Goal: Register for event/course

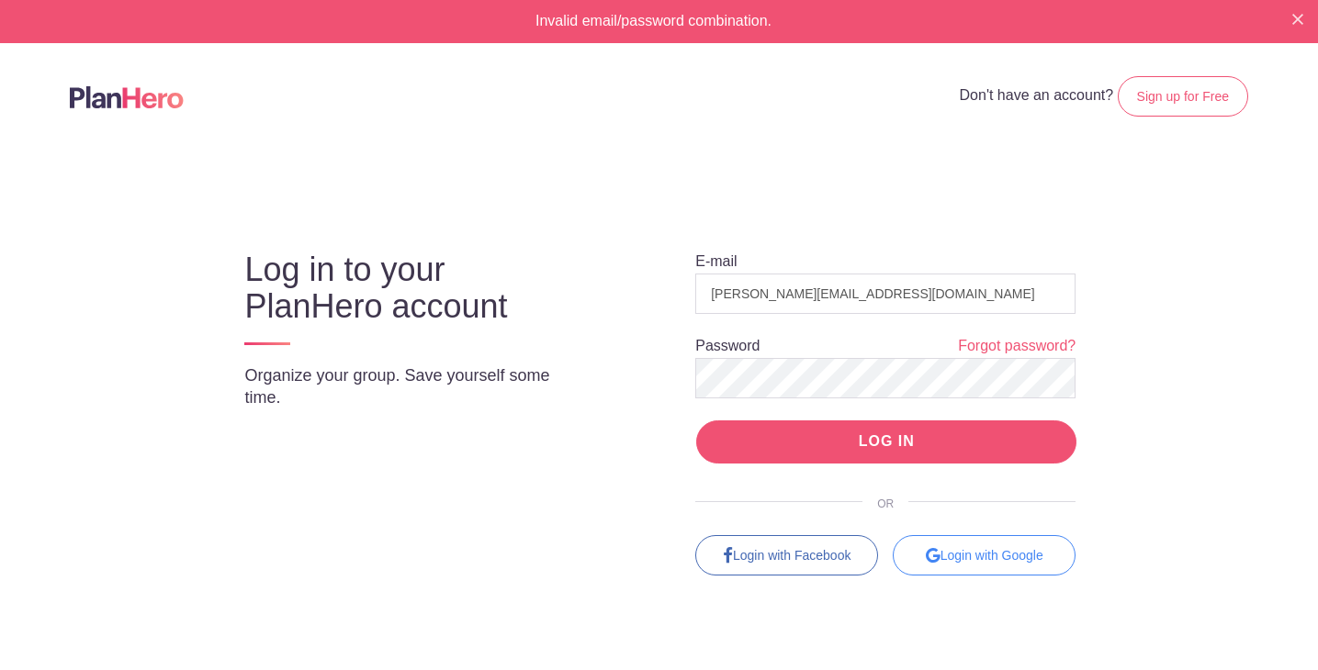
click at [890, 433] on input "LOG IN" at bounding box center [886, 442] width 380 height 43
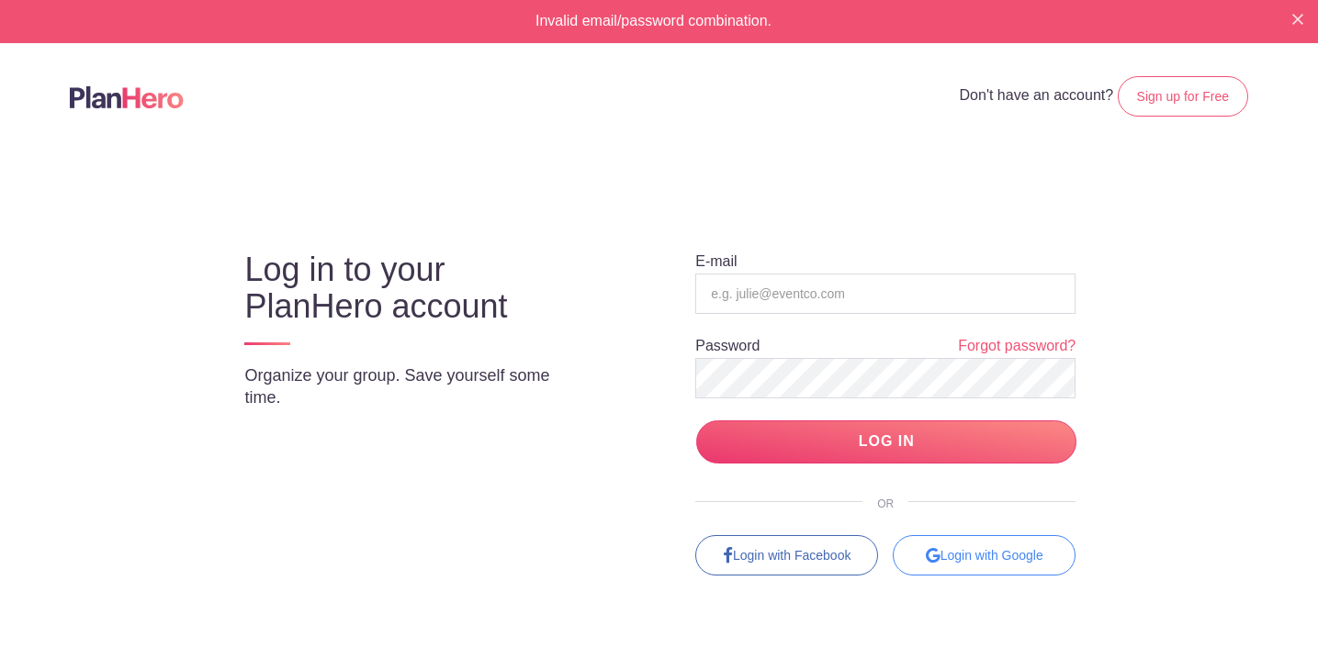
click at [1161, 347] on div "Log in to your PlanHero account Organize your group. Save yourself some time. E…" at bounding box center [659, 397] width 1065 height 357
click at [954, 297] on input "email" at bounding box center [885, 294] width 380 height 40
type input "[EMAIL_ADDRESS][DOMAIN_NAME]"
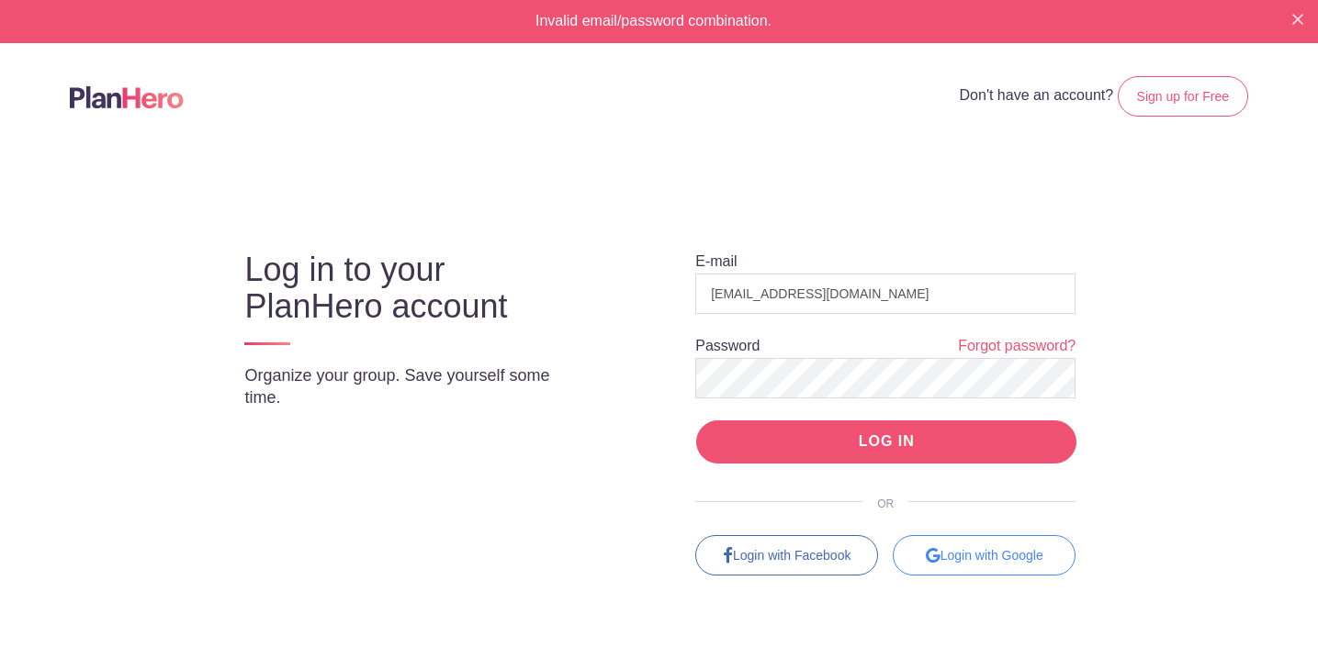
click at [1038, 432] on input "LOG IN" at bounding box center [886, 442] width 380 height 43
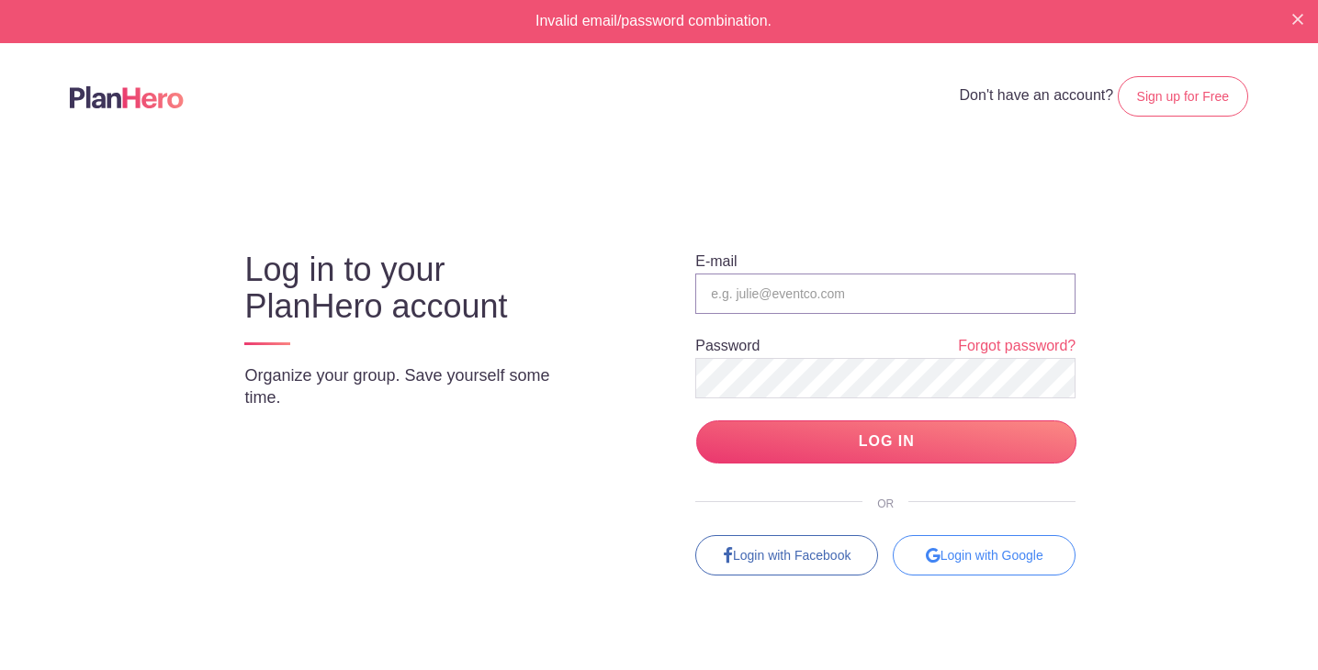
click at [779, 295] on input "email" at bounding box center [885, 294] width 380 height 40
type input "[EMAIL_ADDRESS][DOMAIN_NAME]"
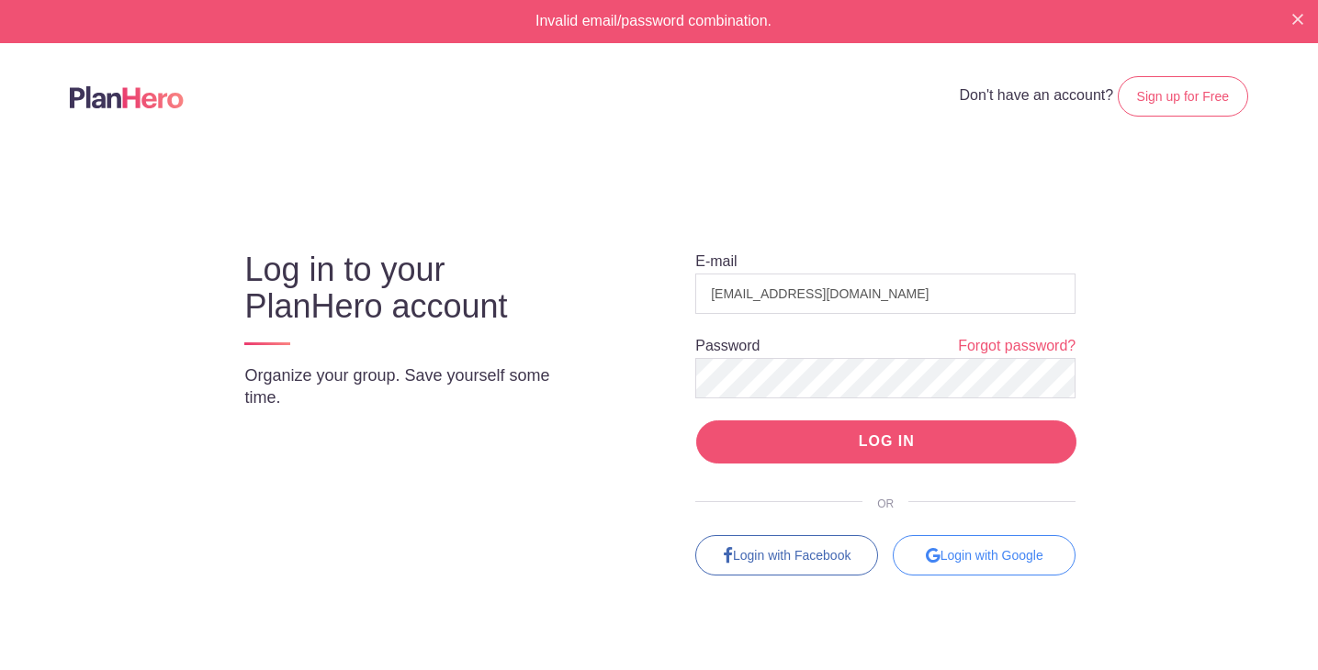
click at [849, 441] on input "LOG IN" at bounding box center [886, 442] width 380 height 43
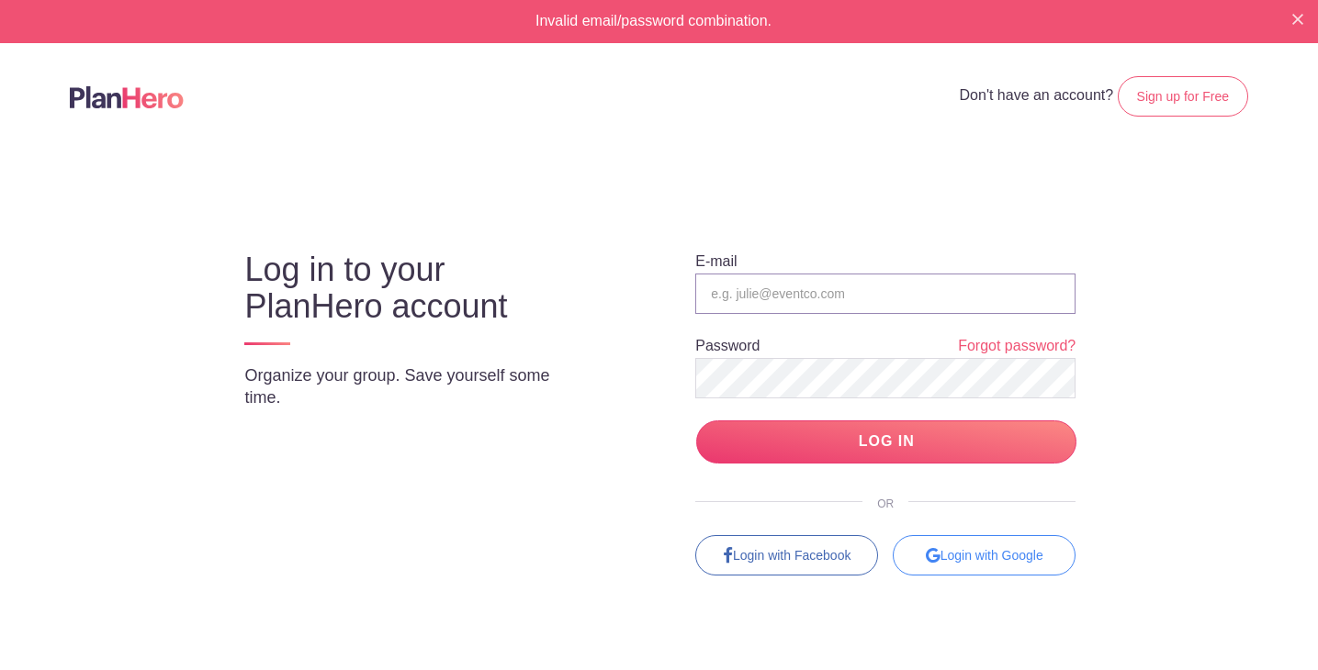
type input "jdilger@stonecreekwired.com"
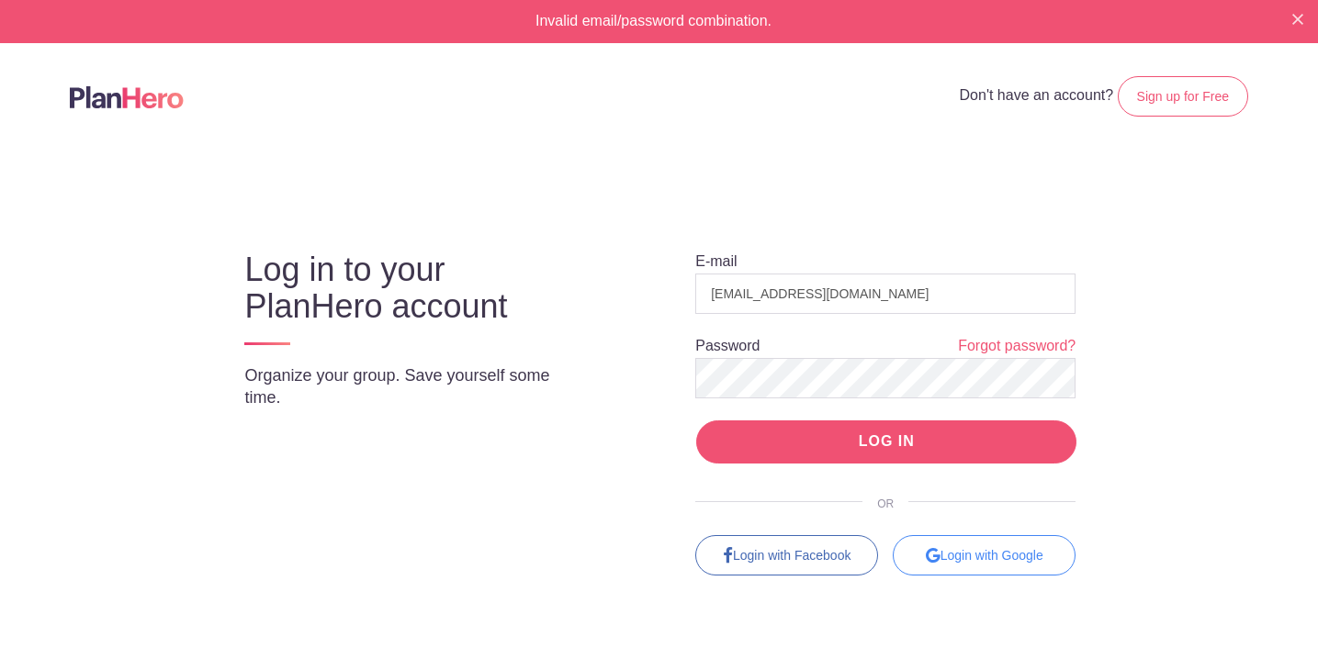
click at [869, 443] on input "LOG IN" at bounding box center [886, 442] width 380 height 43
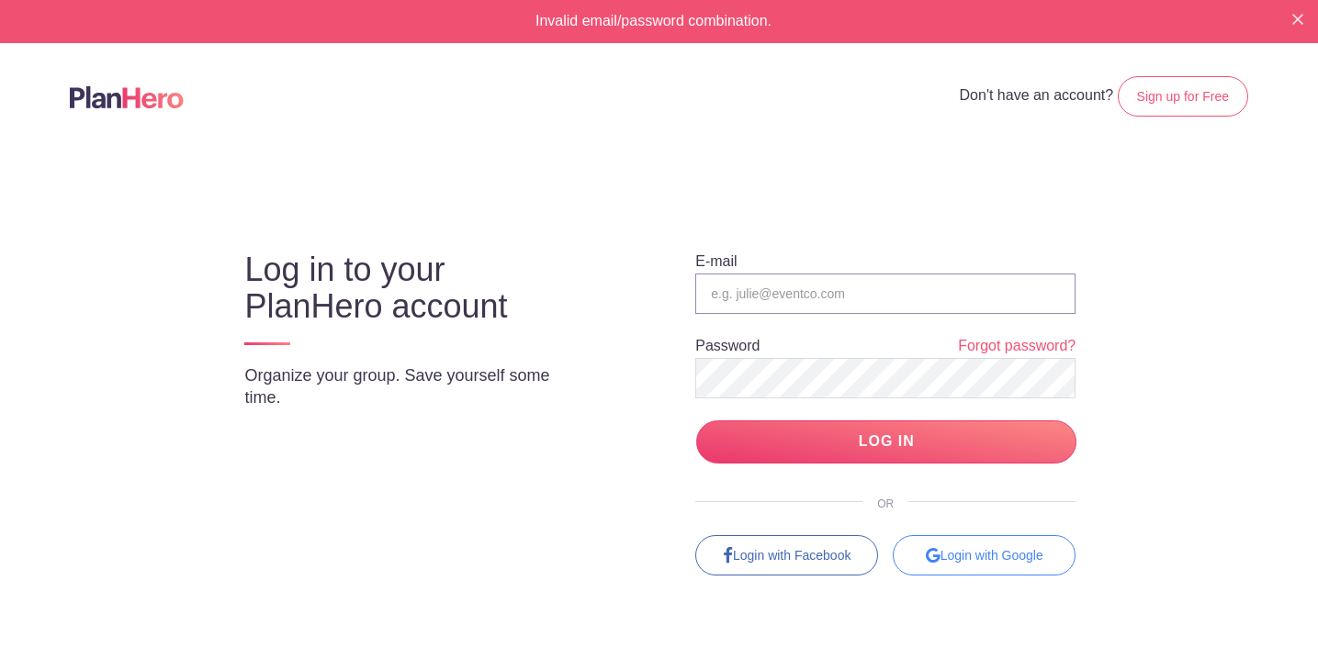
type input "[EMAIL_ADDRESS][DOMAIN_NAME]"
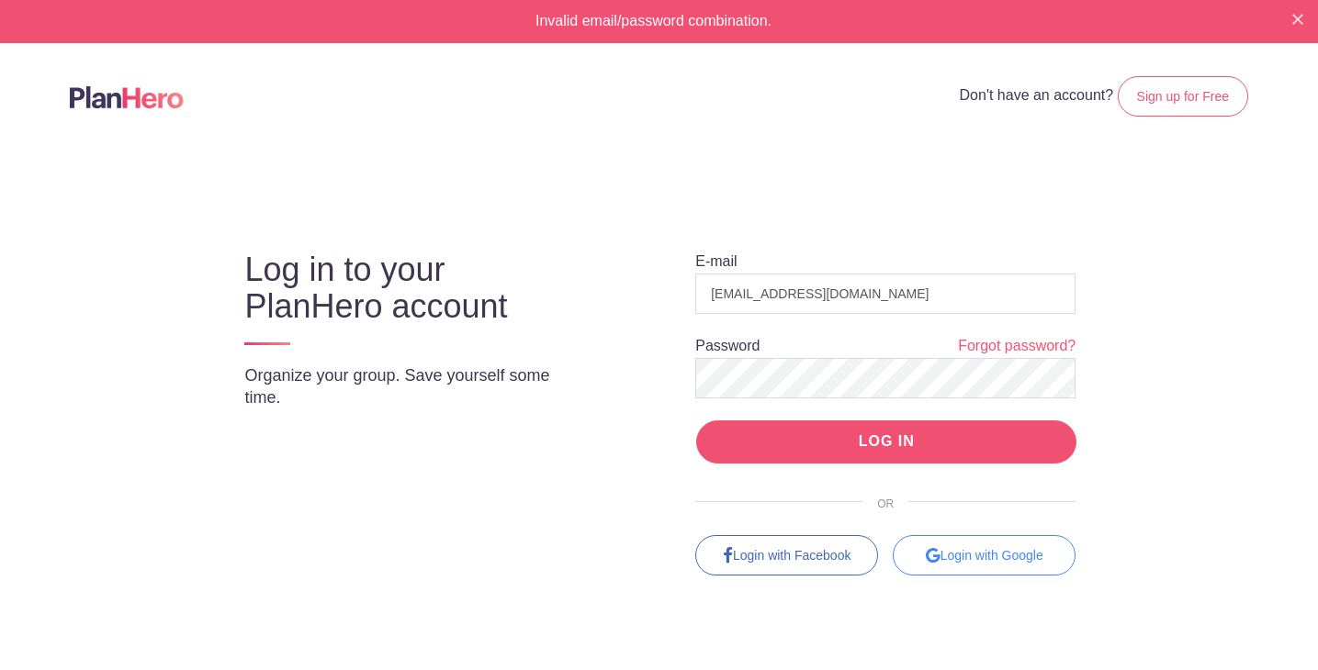
click at [1016, 441] on input "LOG IN" at bounding box center [886, 442] width 380 height 43
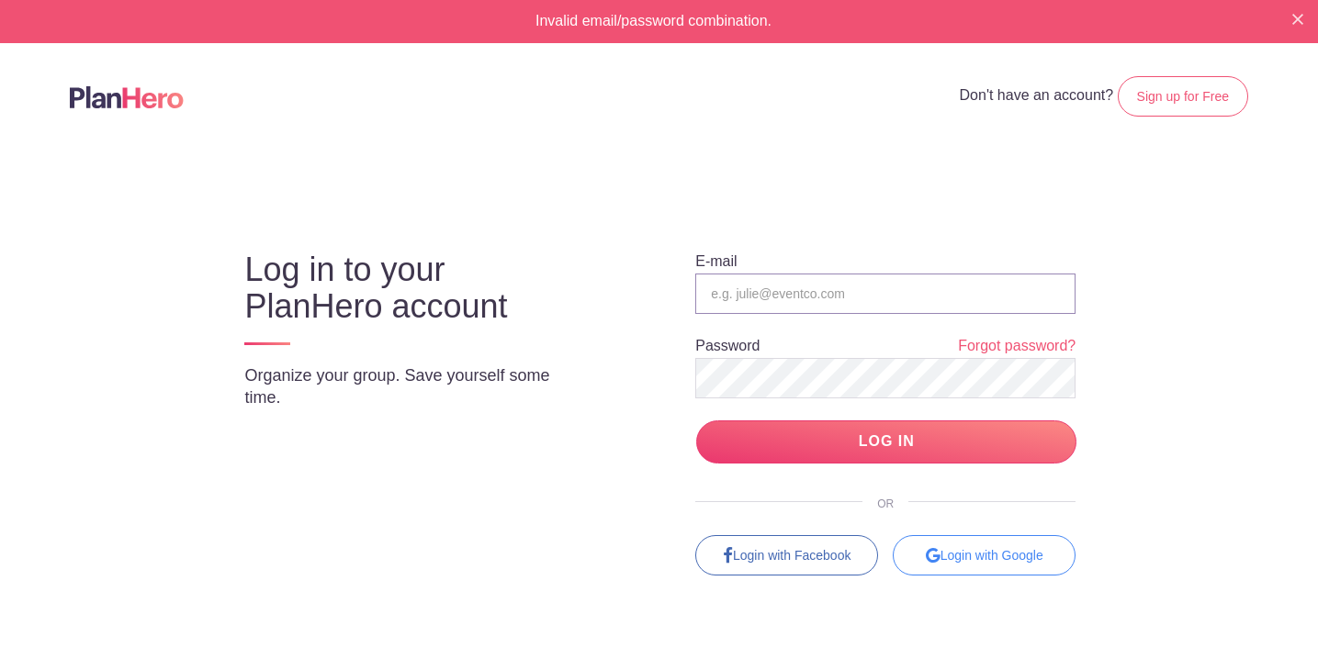
type input "[EMAIL_ADDRESS][DOMAIN_NAME]"
click at [886, 441] on input "LOG IN" at bounding box center [886, 442] width 380 height 43
type input "[EMAIL_ADDRESS][DOMAIN_NAME]"
click at [886, 441] on input "LOG IN" at bounding box center [886, 442] width 380 height 43
drag, startPoint x: 0, startPoint y: 0, endPoint x: 871, endPoint y: 451, distance: 981.0
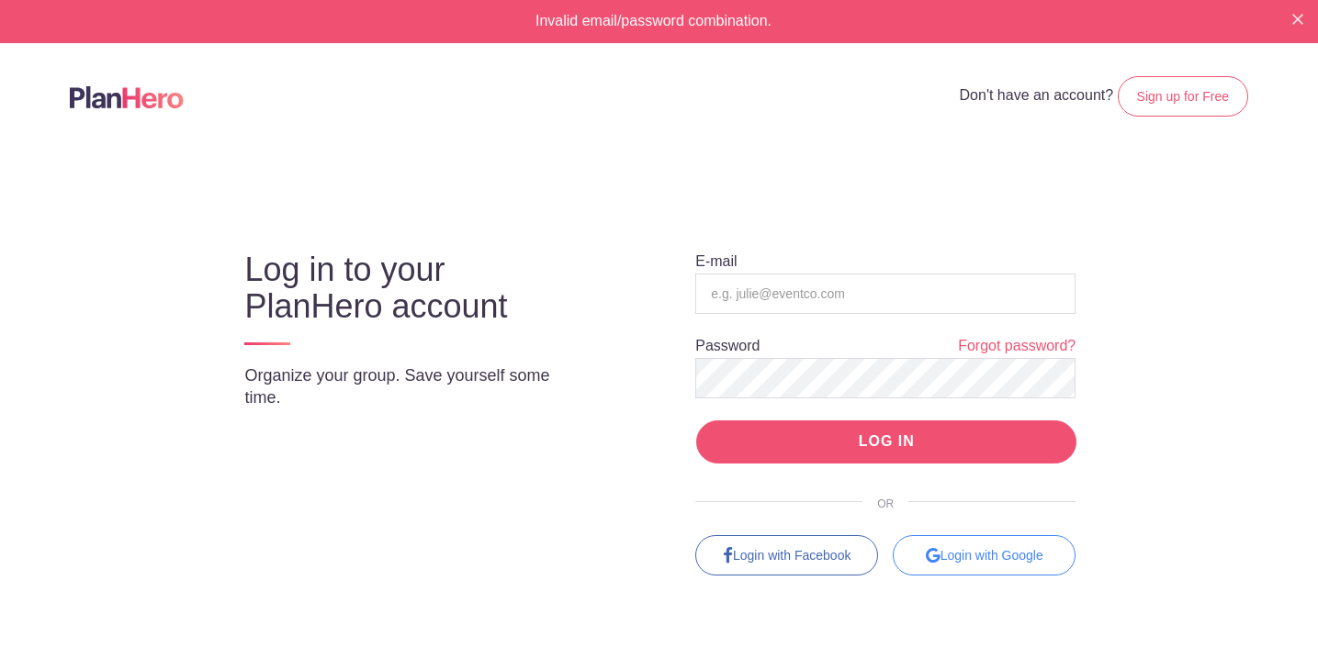
click at [871, 451] on input "LOG IN" at bounding box center [886, 442] width 380 height 43
click at [628, 432] on div "E-mail Password Forgot password? LOG IN OR Login with Facebook Login with Google" at bounding box center [869, 397] width 486 height 357
click at [818, 295] on input "email" at bounding box center [885, 294] width 380 height 40
type input "[EMAIL_ADDRESS][DOMAIN_NAME]"
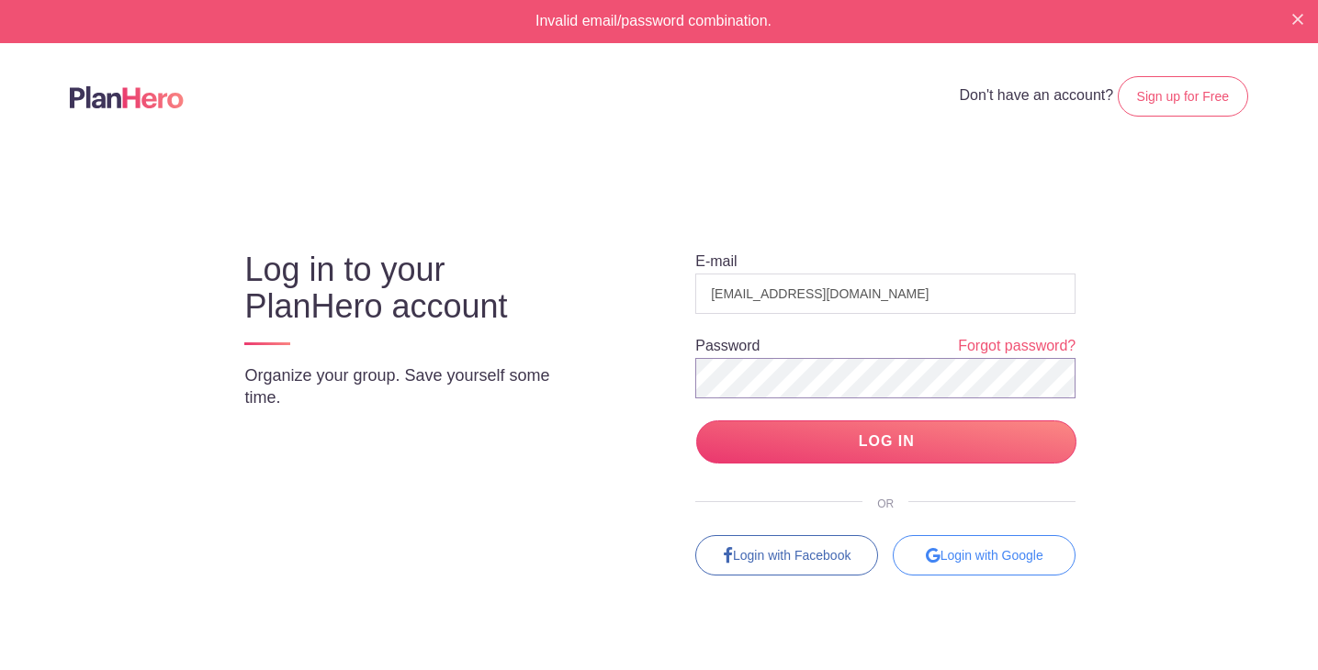
click at [886, 441] on input "LOG IN" at bounding box center [886, 442] width 380 height 43
type input "[EMAIL_ADDRESS][DOMAIN_NAME]"
click at [886, 441] on input "LOG IN" at bounding box center [886, 442] width 380 height 43
click at [1296, 20] on img "Close" at bounding box center [1297, 19] width 11 height 11
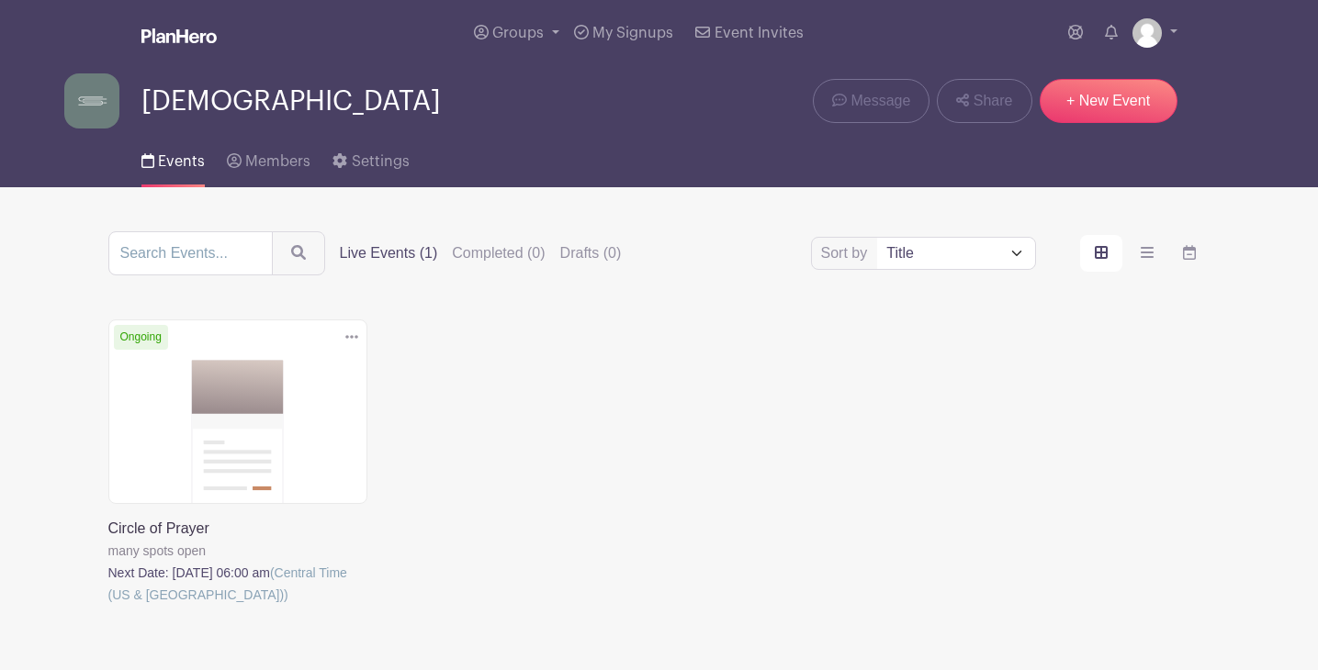
click at [108, 606] on link at bounding box center [108, 606] width 0 height 0
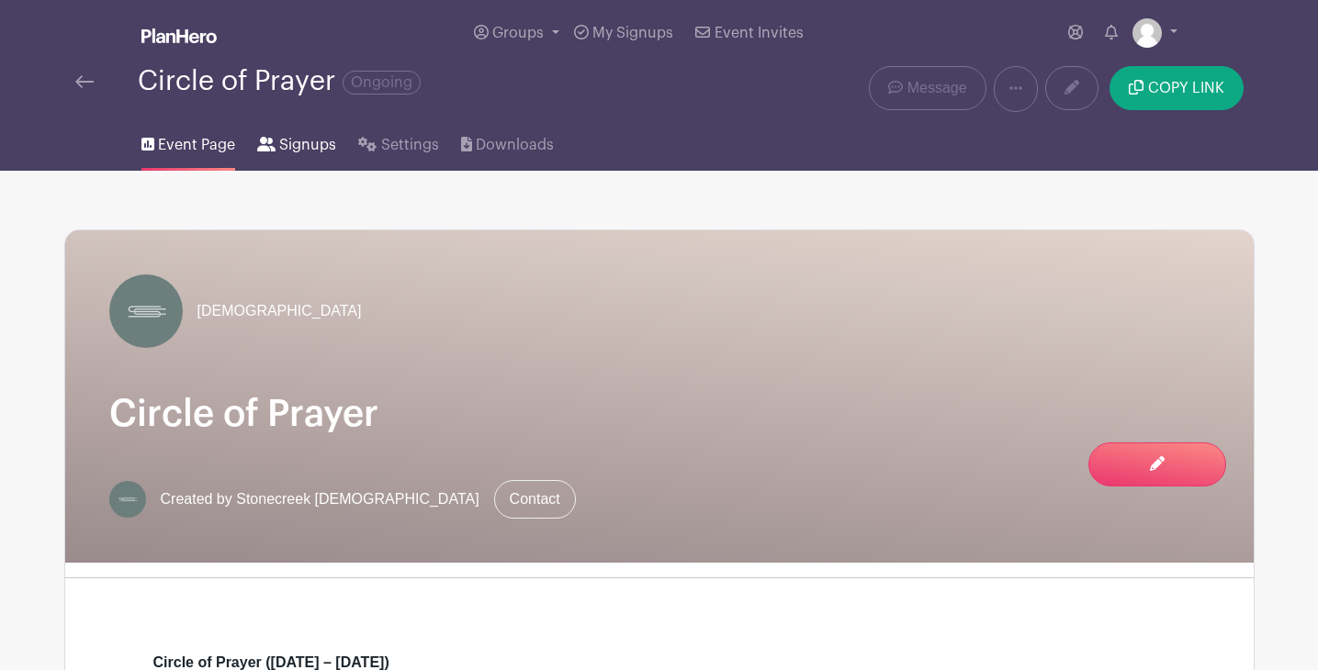
click at [320, 150] on span "Signups" at bounding box center [307, 145] width 57 height 22
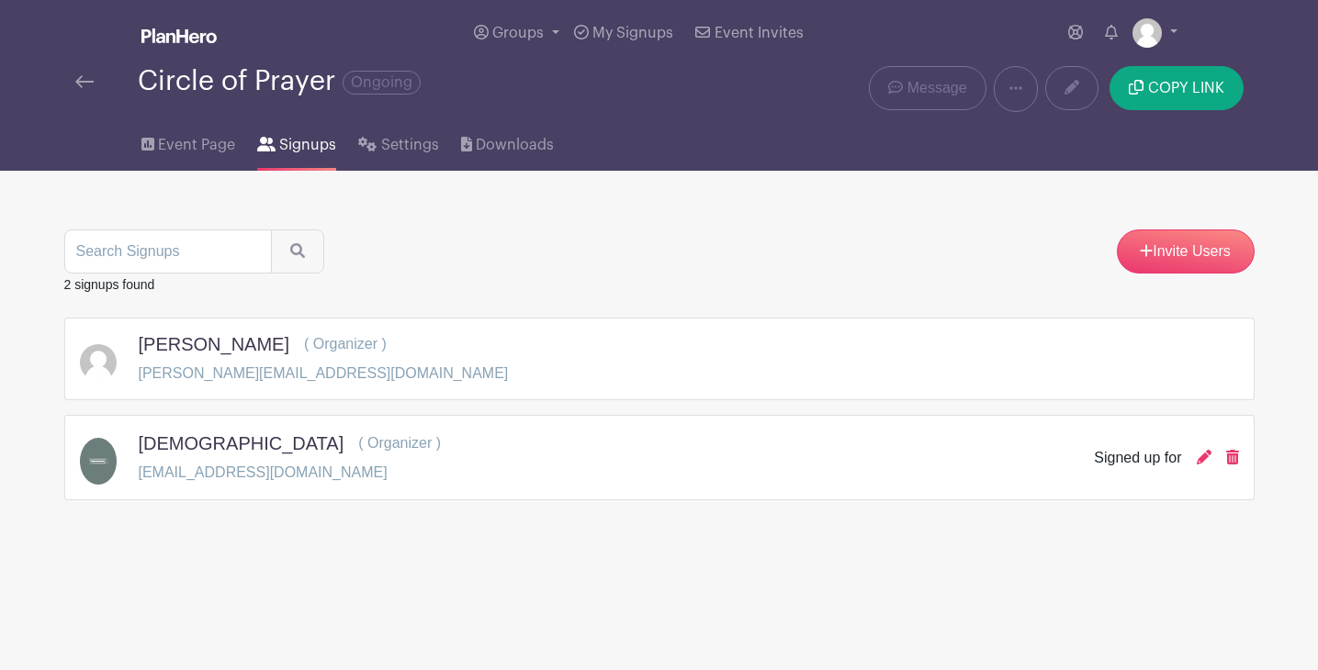
click at [496, 229] on div "Invite Users 2 signups found Terry Austria ( Organizer ) terry@stonecreekwired.…" at bounding box center [659, 336] width 1190 height 330
click at [411, 149] on span "Settings" at bounding box center [410, 145] width 58 height 22
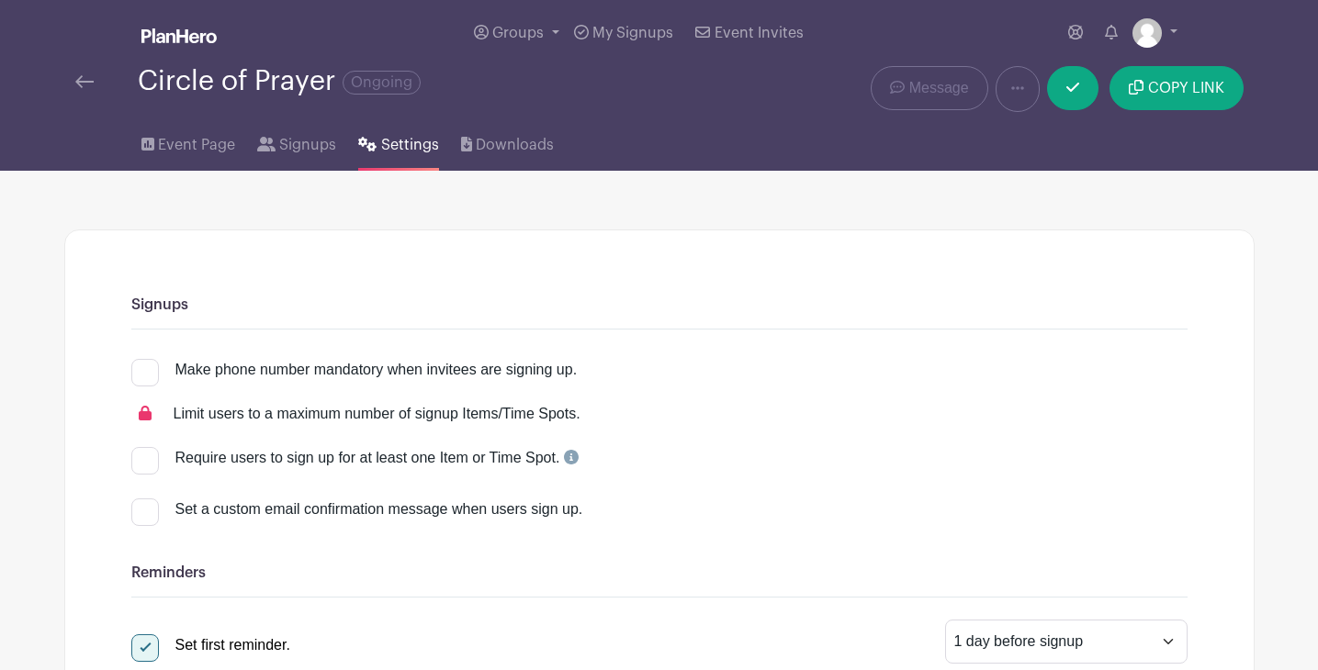
click at [145, 368] on div at bounding box center [145, 373] width 28 height 28
click at [143, 368] on input "Make phone number mandatory when invitees are signing up." at bounding box center [137, 365] width 12 height 12
checkbox input "true"
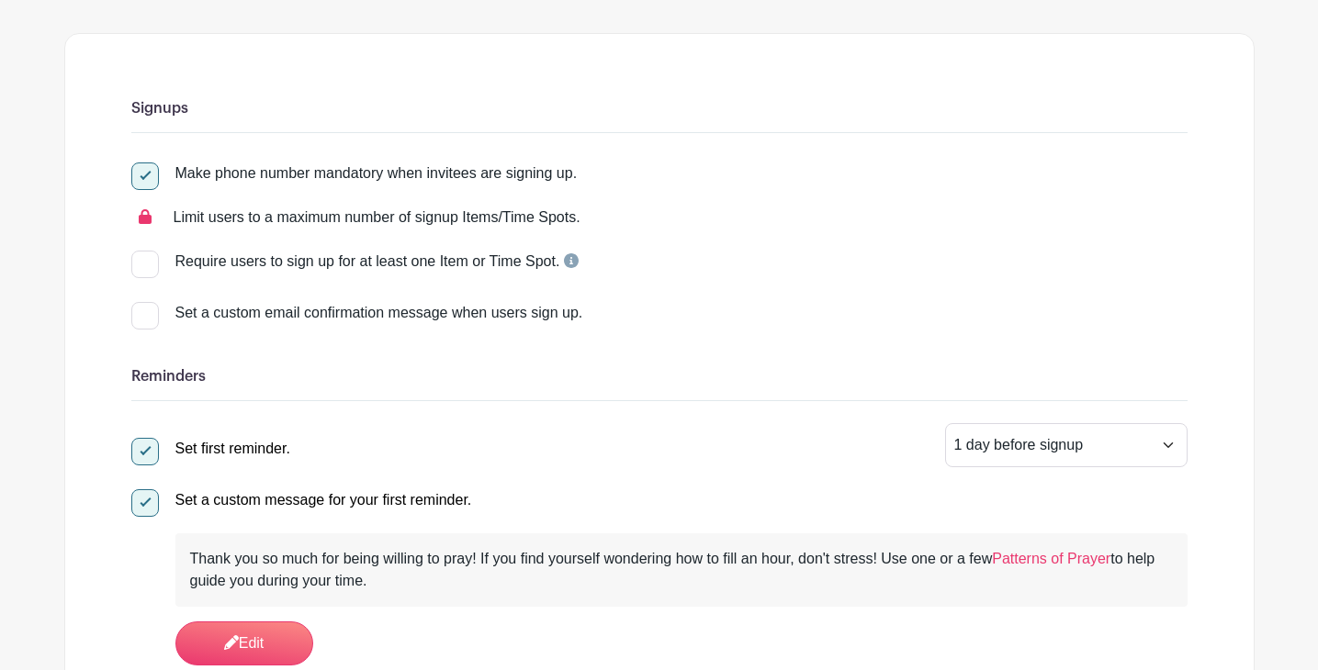
scroll to position [199, 0]
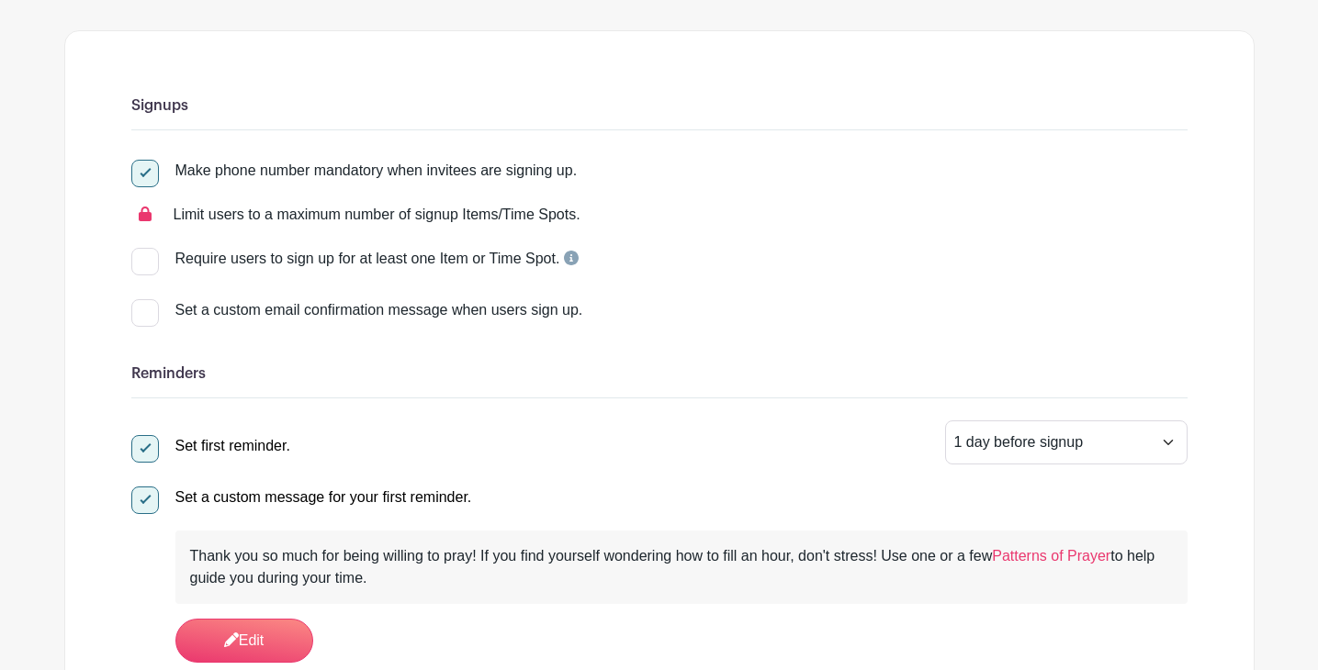
click at [149, 312] on div at bounding box center [145, 313] width 28 height 28
click at [143, 311] on input "Set a custom email confirmation message when users sign up." at bounding box center [137, 305] width 12 height 12
checkbox input "true"
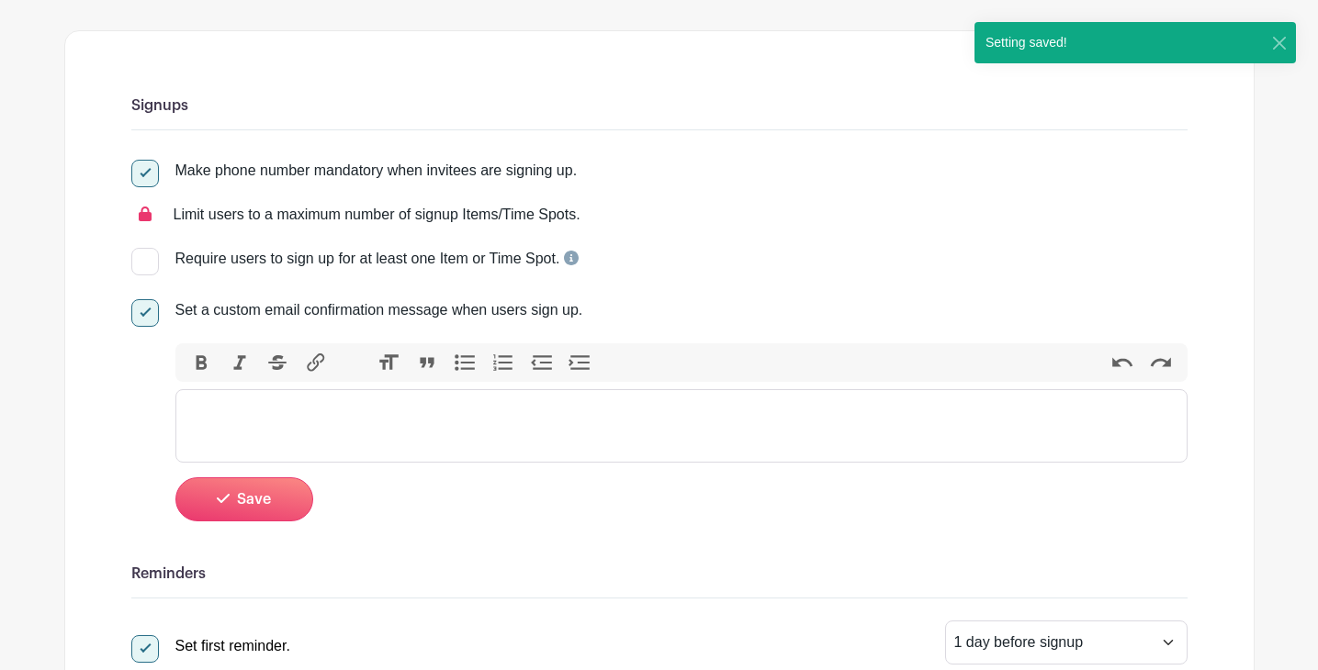
click at [256, 418] on trix-editor at bounding box center [681, 425] width 1012 height 73
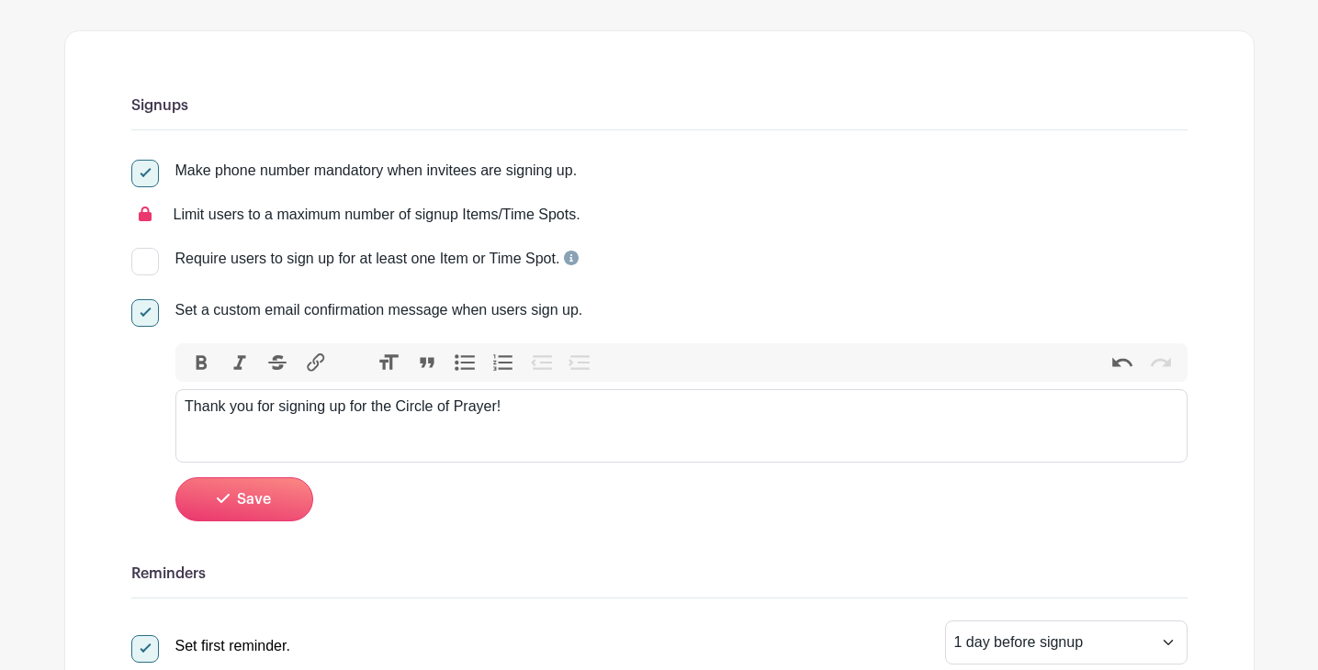
paste trix-editor "<div>Thank you for signing up for the Circle of Prayer! Prayer is how we stay r…"
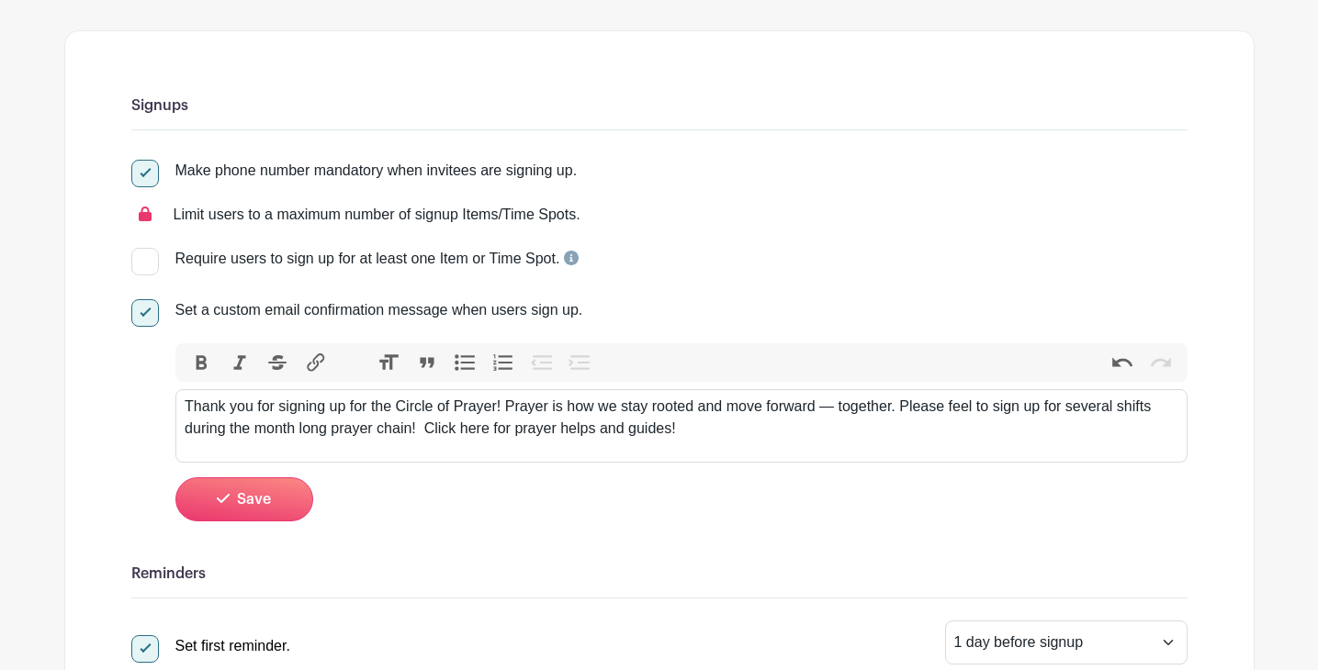
click at [412, 432] on div "Thank you for signing up for the Circle of Prayer! Prayer is how we stay rooted…" at bounding box center [681, 418] width 992 height 44
type trix-editor "<div>Thank you for signing up for the Circle of Prayer! Prayer is how we stay r…"
click at [407, 432] on div "Thank you for signing up for the Circle of Prayer! Prayer is how we stay rooted…" at bounding box center [681, 418] width 992 height 44
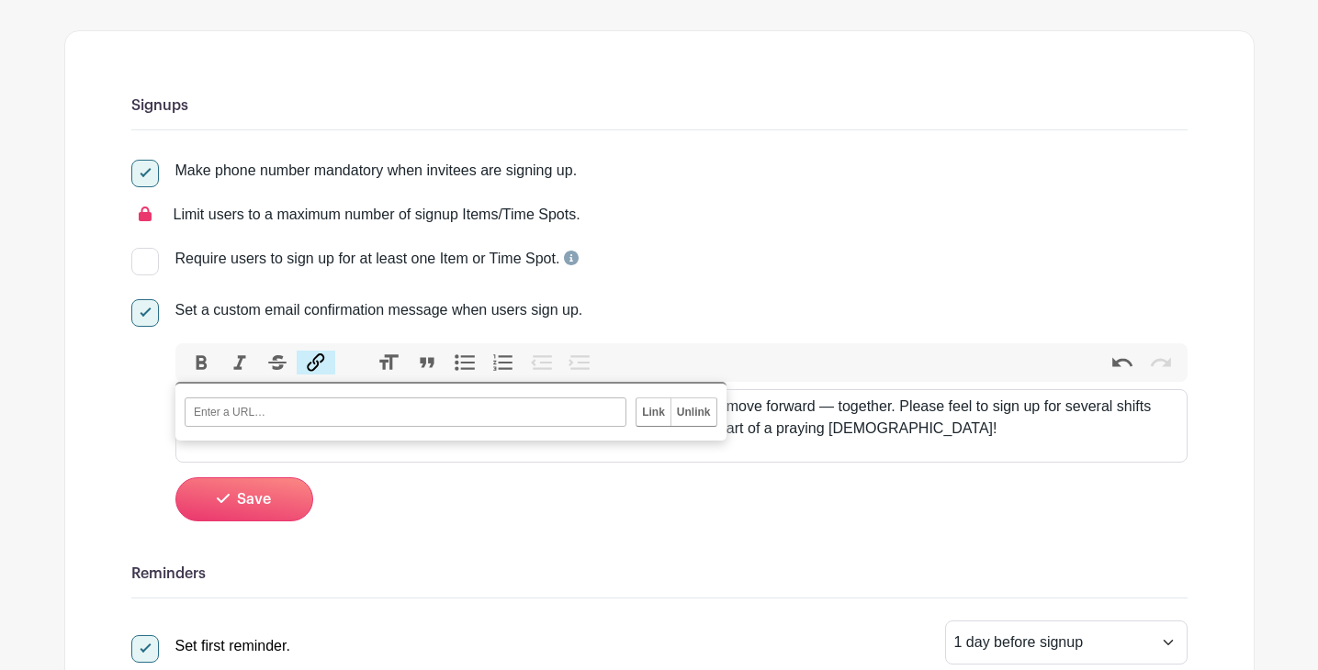
click at [318, 362] on button "Link" at bounding box center [316, 363] width 39 height 24
paste input "https://www.stonecreek.community/prayer"
type input "https://www.stonecreek.community/prayer"
click at [658, 415] on input "Link" at bounding box center [653, 412] width 34 height 28
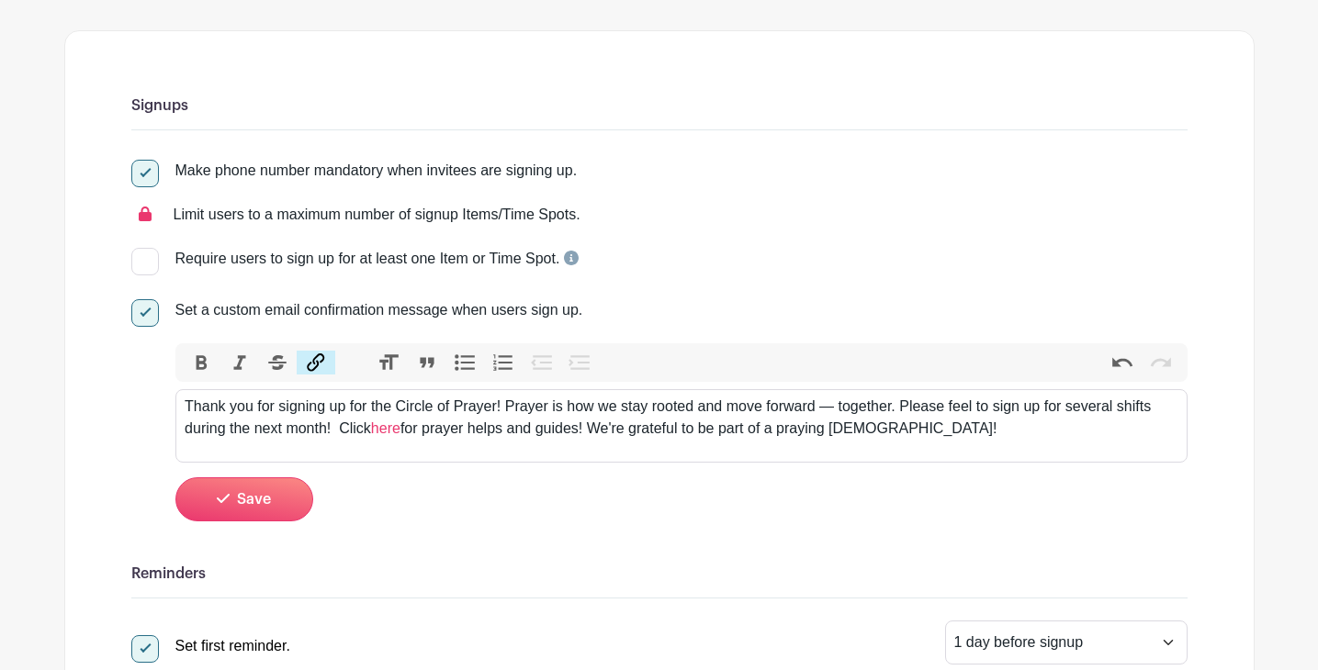
click at [634, 480] on div "Bold Italic Strikethrough Link Heading Quote Code Bullets Numbers Decrease Leve…" at bounding box center [681, 432] width 1012 height 178
click at [268, 500] on span "Save" at bounding box center [254, 499] width 34 height 15
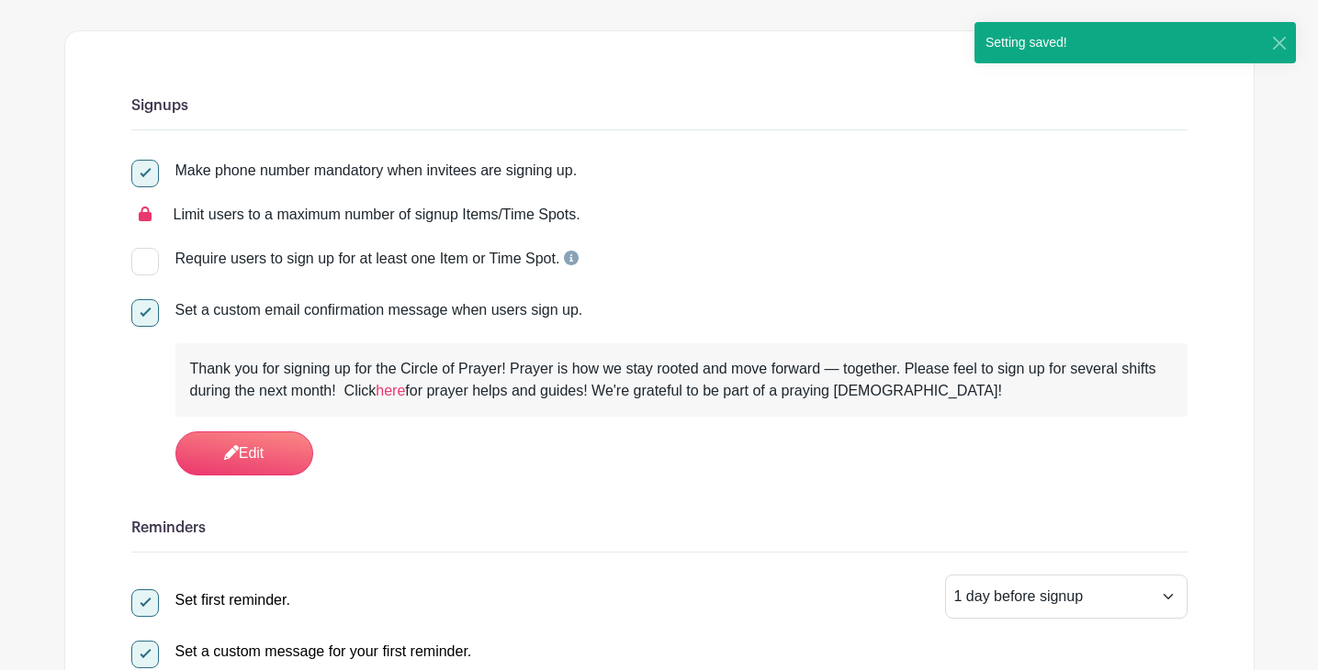
click at [148, 261] on div at bounding box center [145, 262] width 28 height 28
click at [143, 260] on input "Require users to sign up for at least one Item or Time Spot." at bounding box center [137, 254] width 12 height 12
checkbox input "true"
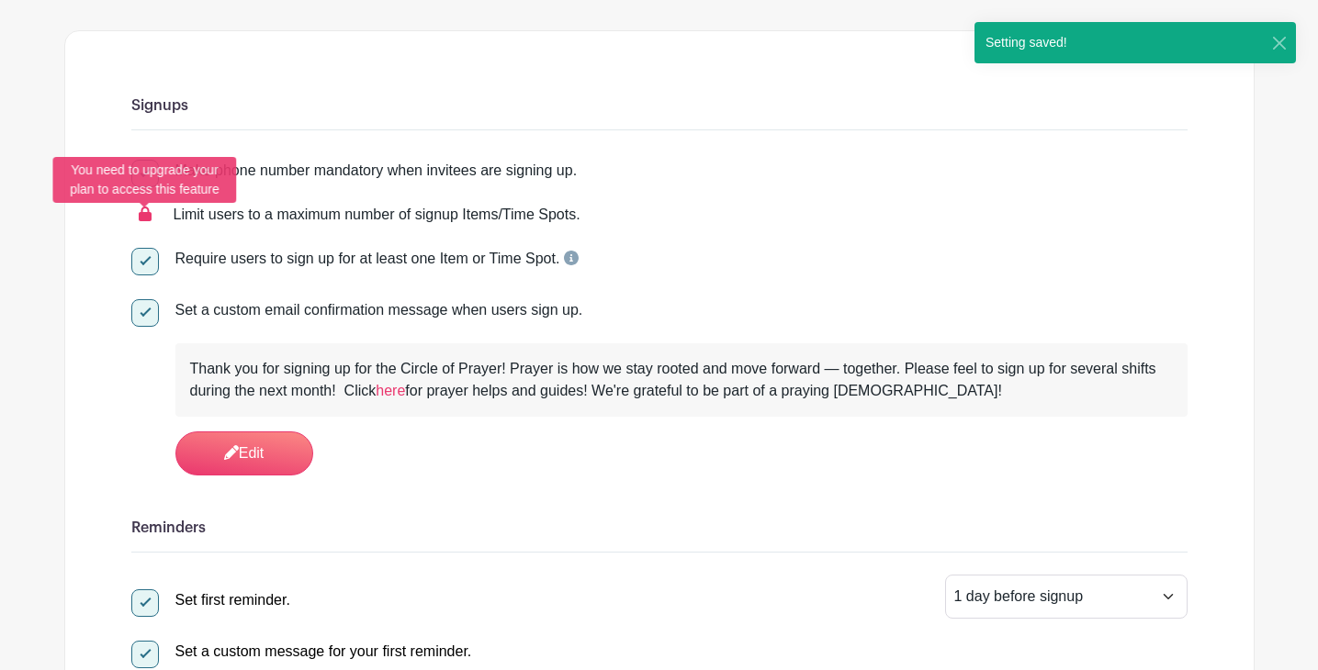
click at [139, 217] on icon at bounding box center [145, 214] width 13 height 15
click at [141, 217] on icon at bounding box center [145, 214] width 13 height 15
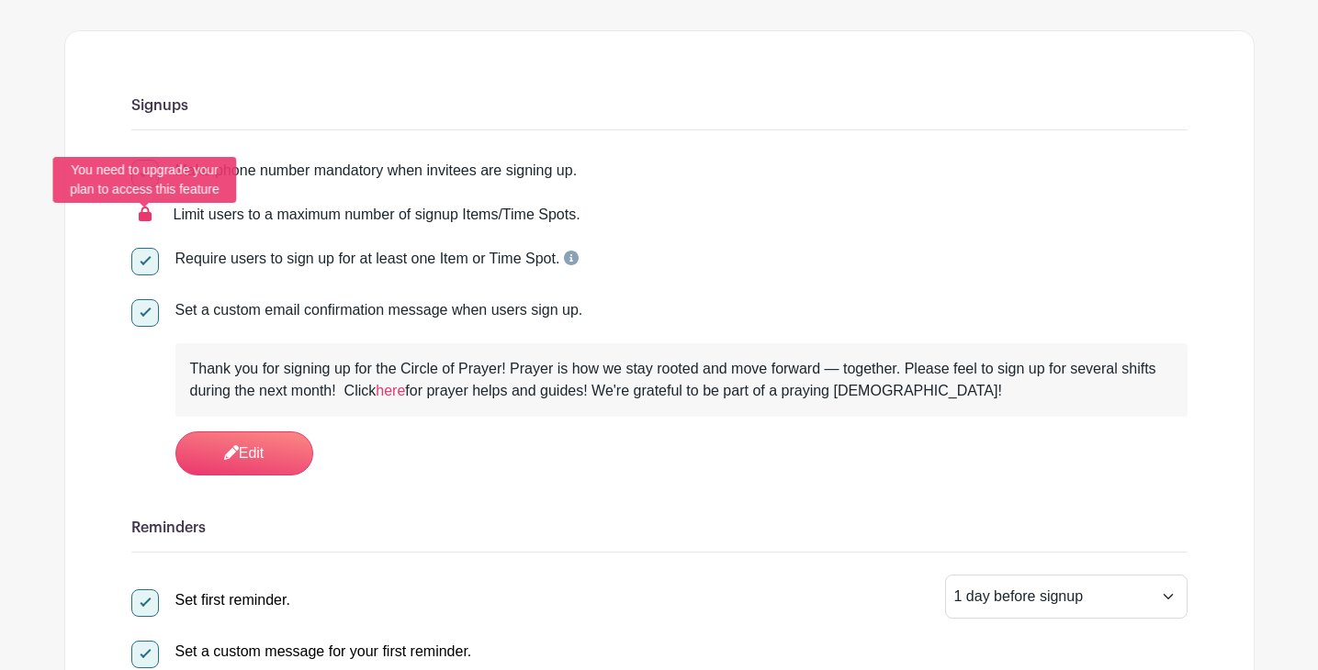
click at [145, 219] on icon at bounding box center [145, 214] width 13 height 15
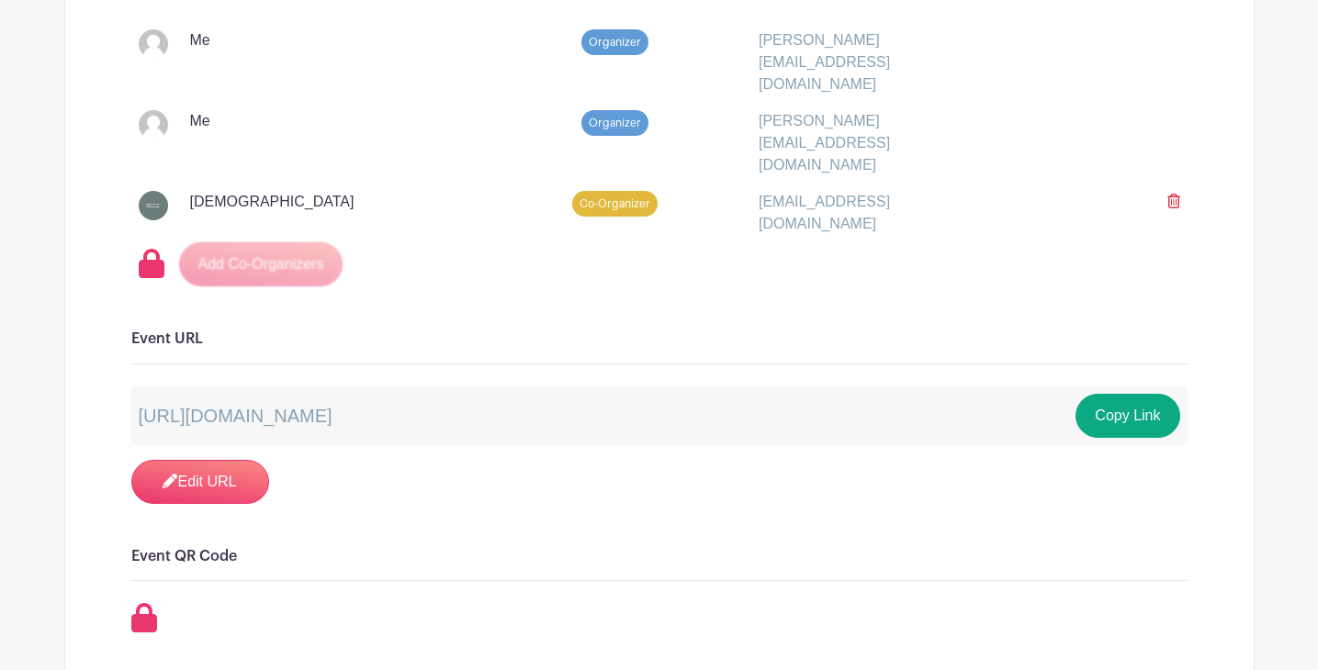
scroll to position [1493, 0]
click at [1113, 395] on button "Copy Link" at bounding box center [1127, 417] width 104 height 44
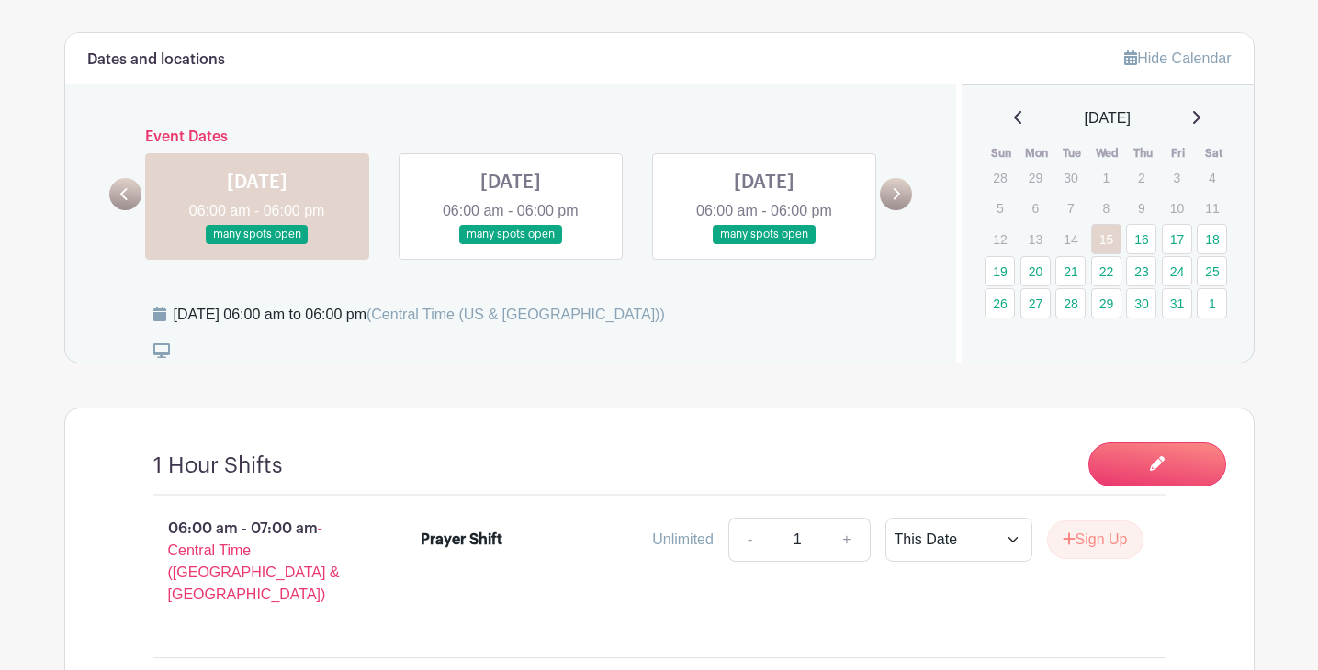
scroll to position [890, 0]
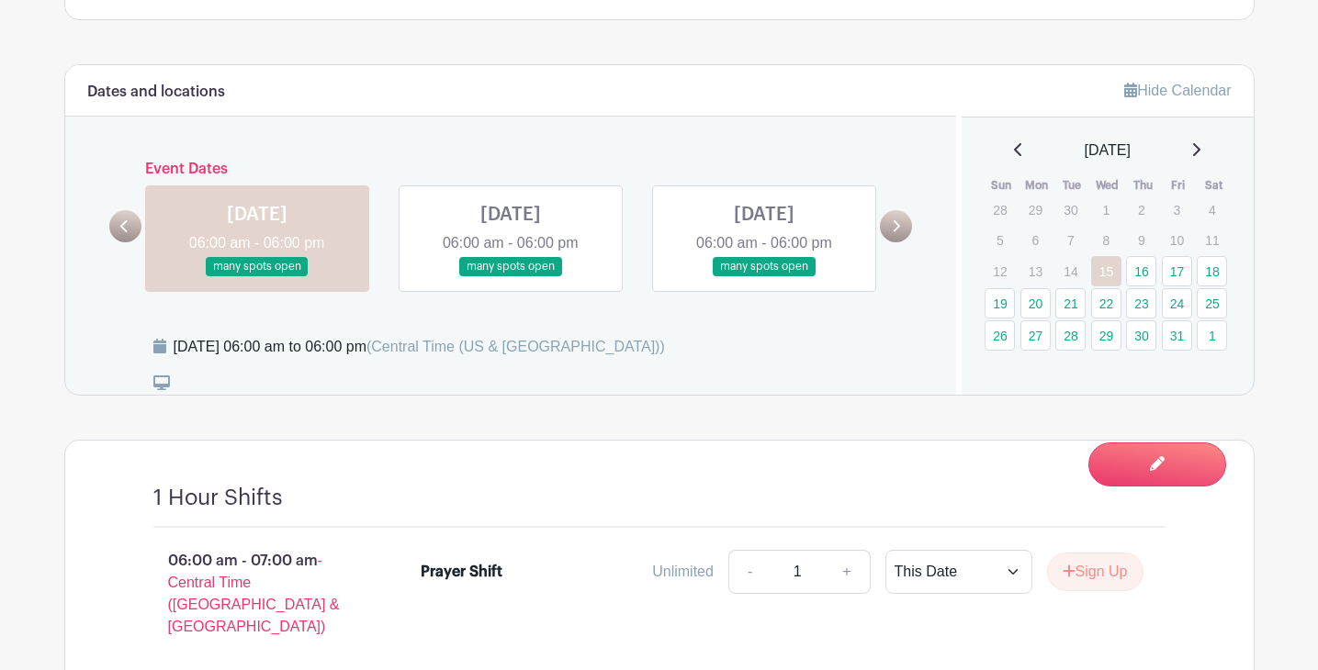
click at [510, 276] on link at bounding box center [510, 276] width 0 height 0
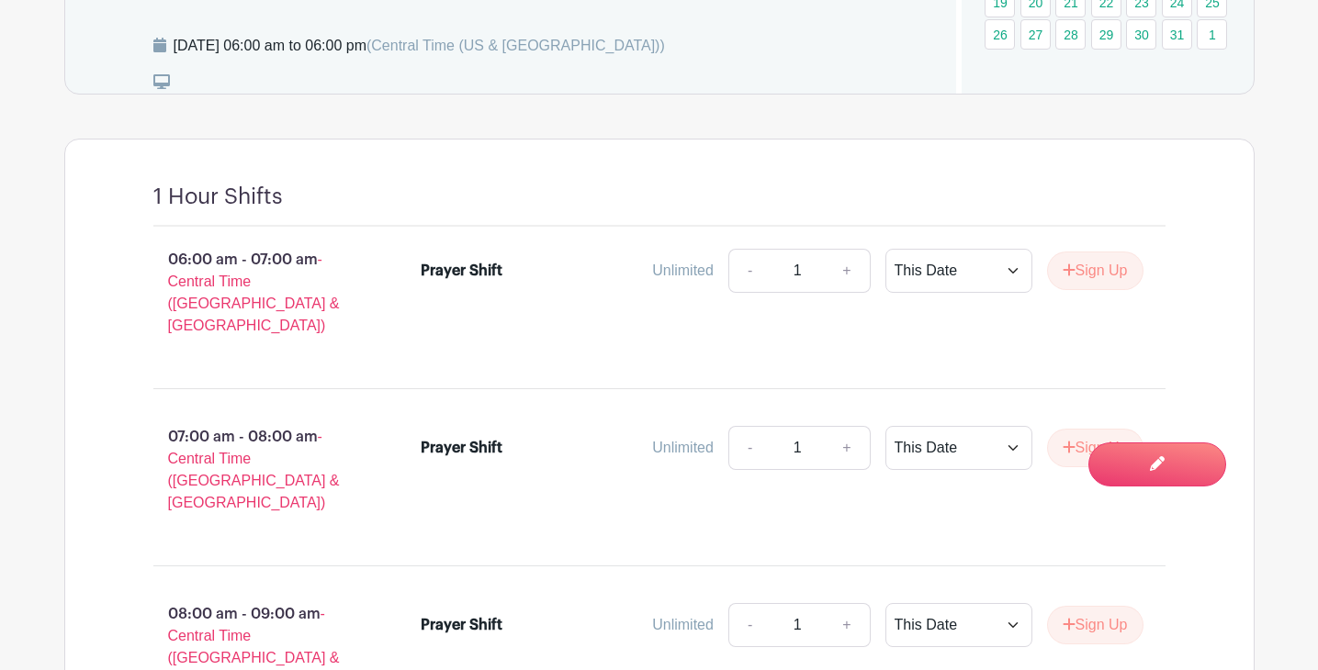
scroll to position [1192, 0]
click at [1100, 428] on button "Sign Up" at bounding box center [1095, 447] width 96 height 39
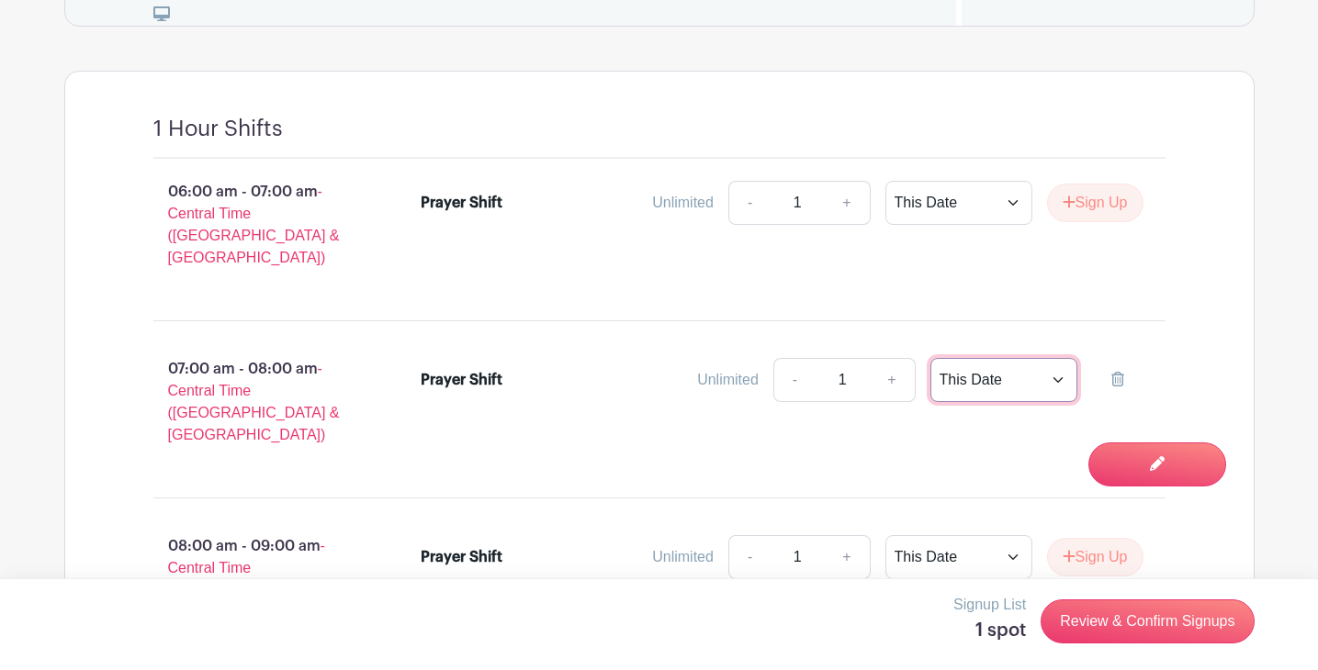
scroll to position [1256, 0]
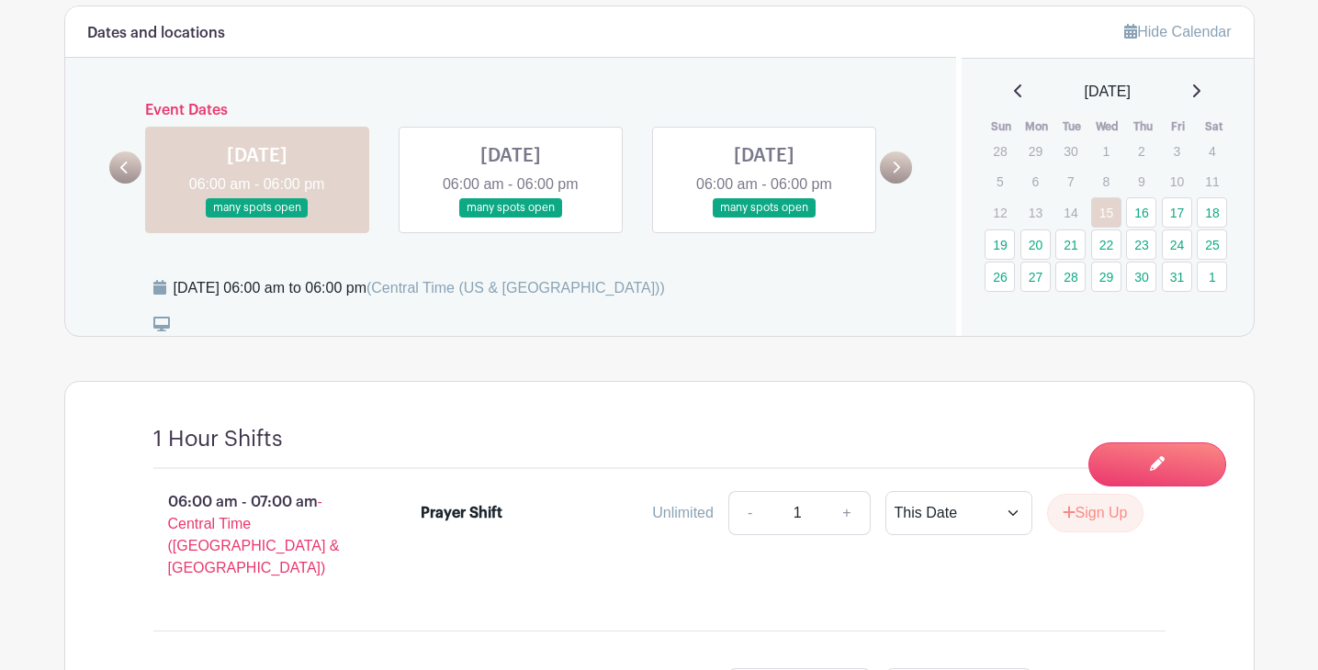
scroll to position [890, 0]
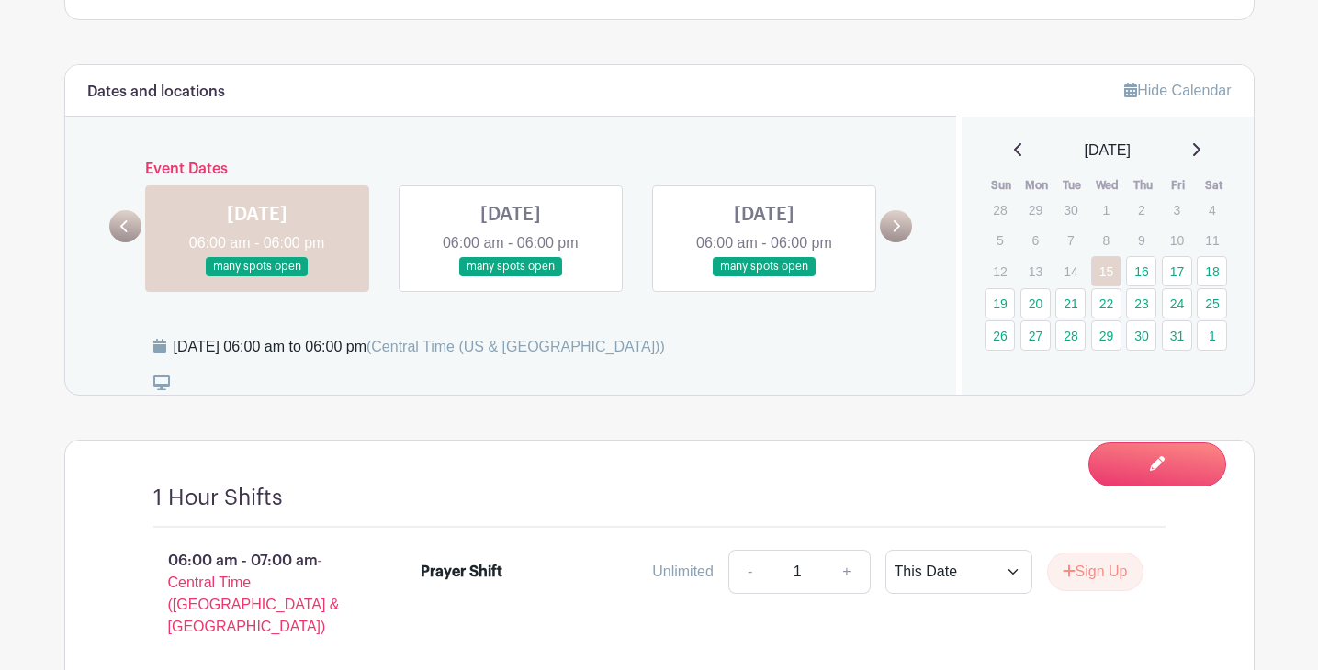
click at [510, 276] on link at bounding box center [510, 276] width 0 height 0
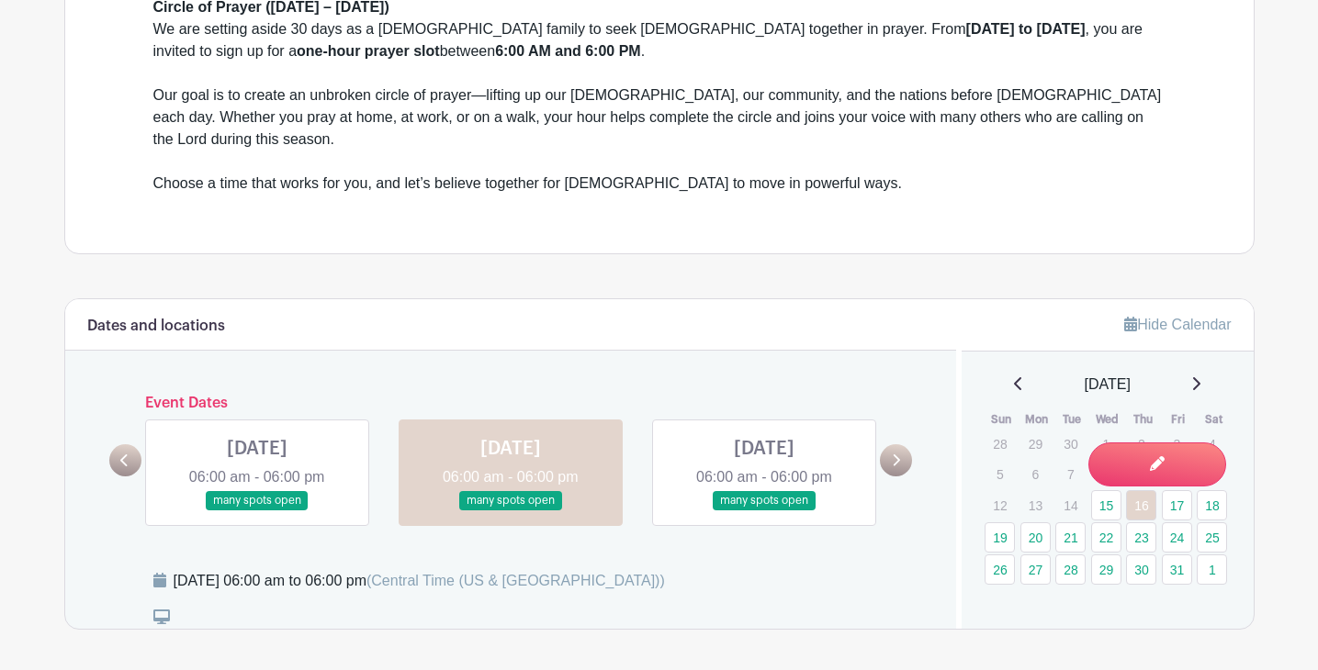
scroll to position [674, 0]
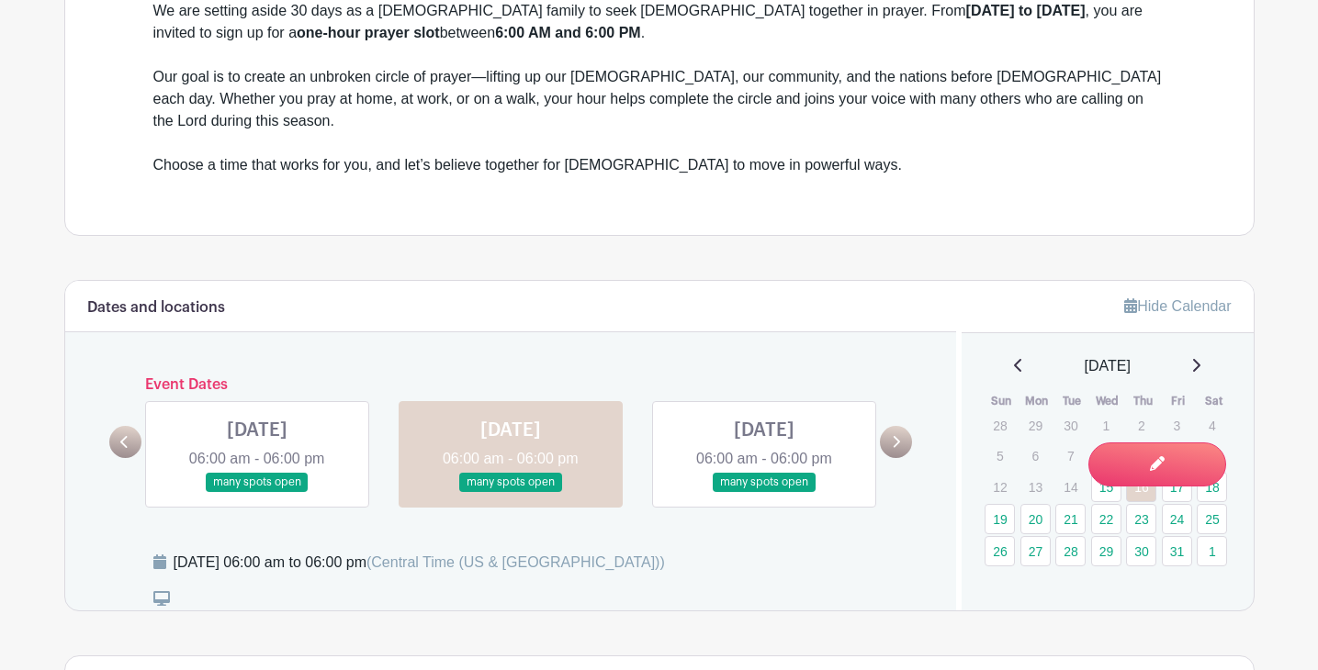
click at [764, 492] on link at bounding box center [764, 492] width 0 height 0
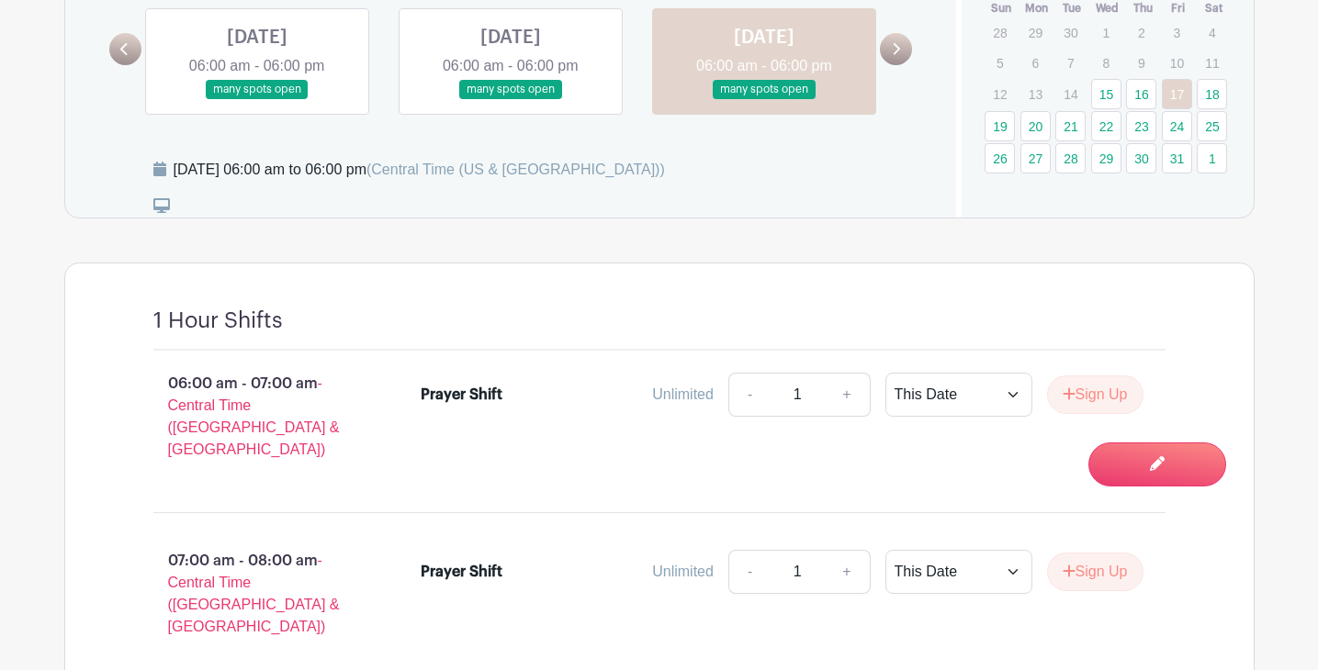
scroll to position [1060, 0]
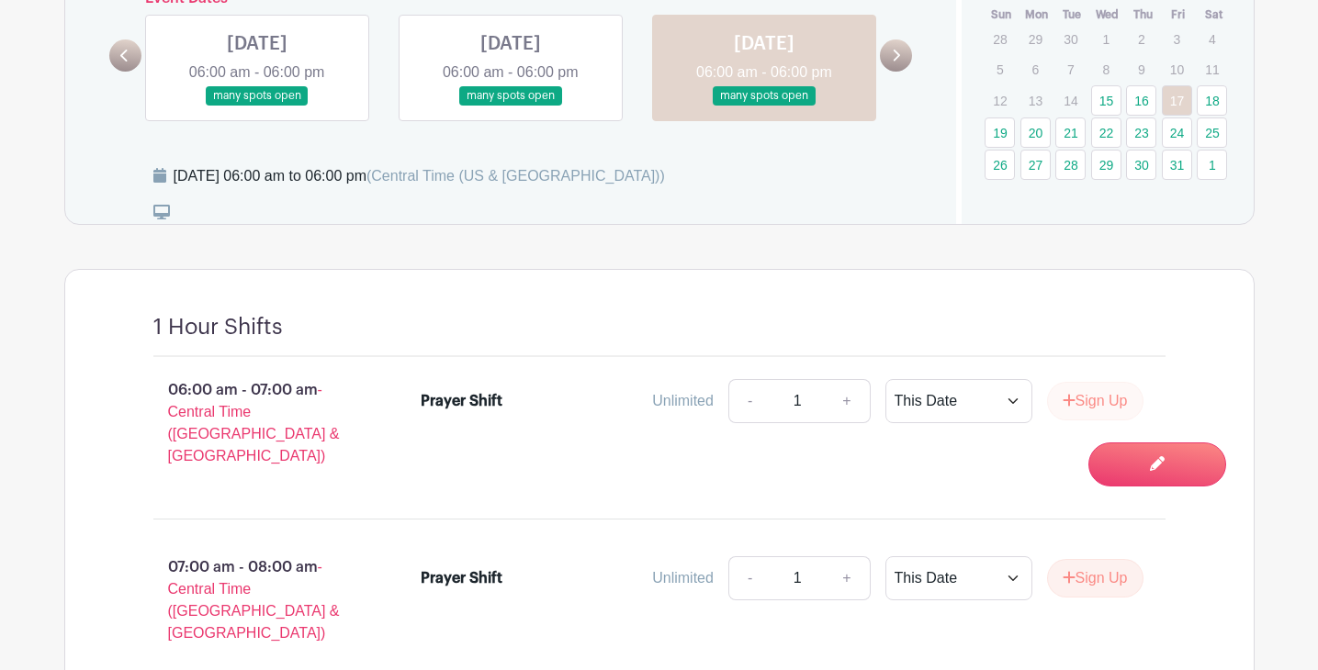
click at [1096, 384] on button "Sign Up" at bounding box center [1095, 401] width 96 height 39
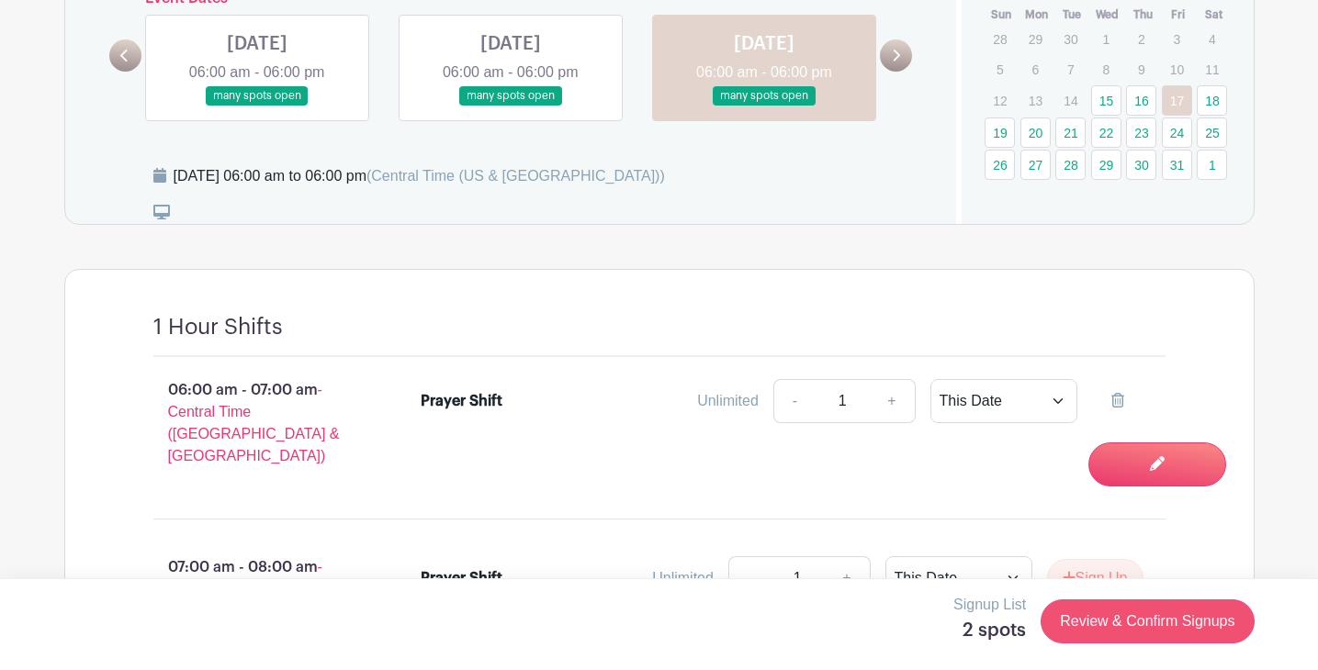
click at [1106, 621] on link "Review & Confirm Signups" at bounding box center [1146, 622] width 213 height 44
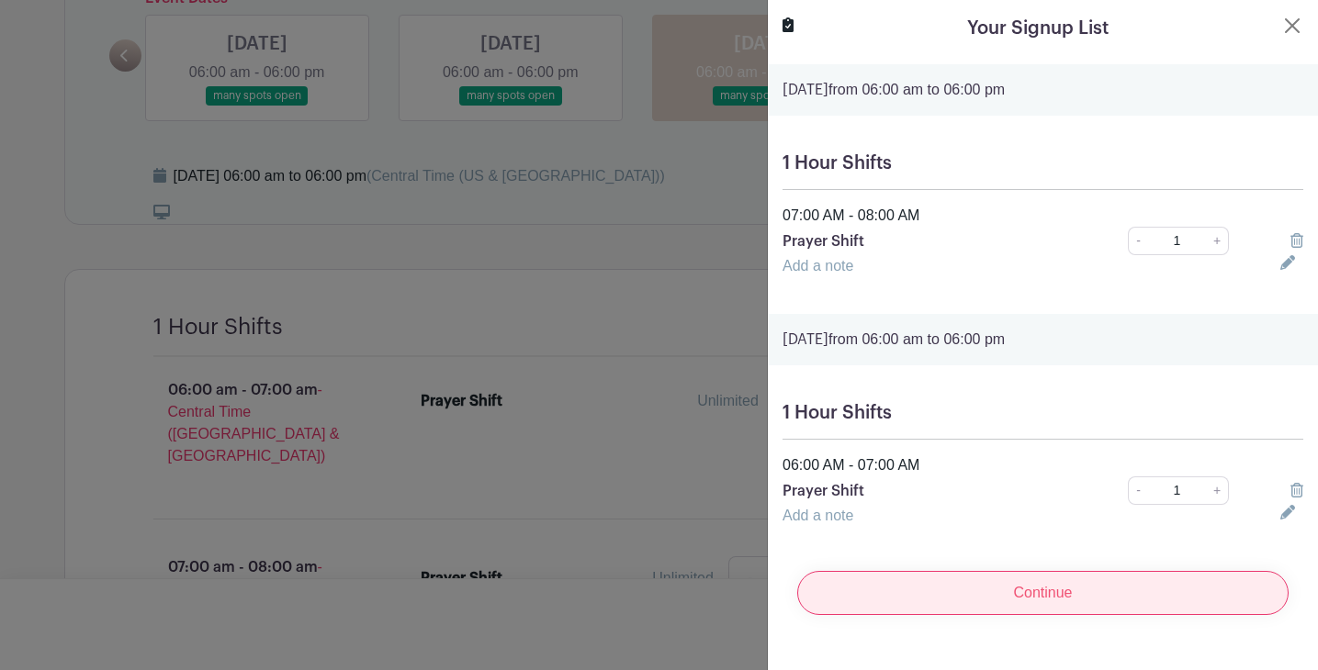
click at [1060, 596] on input "Continue" at bounding box center [1042, 593] width 491 height 44
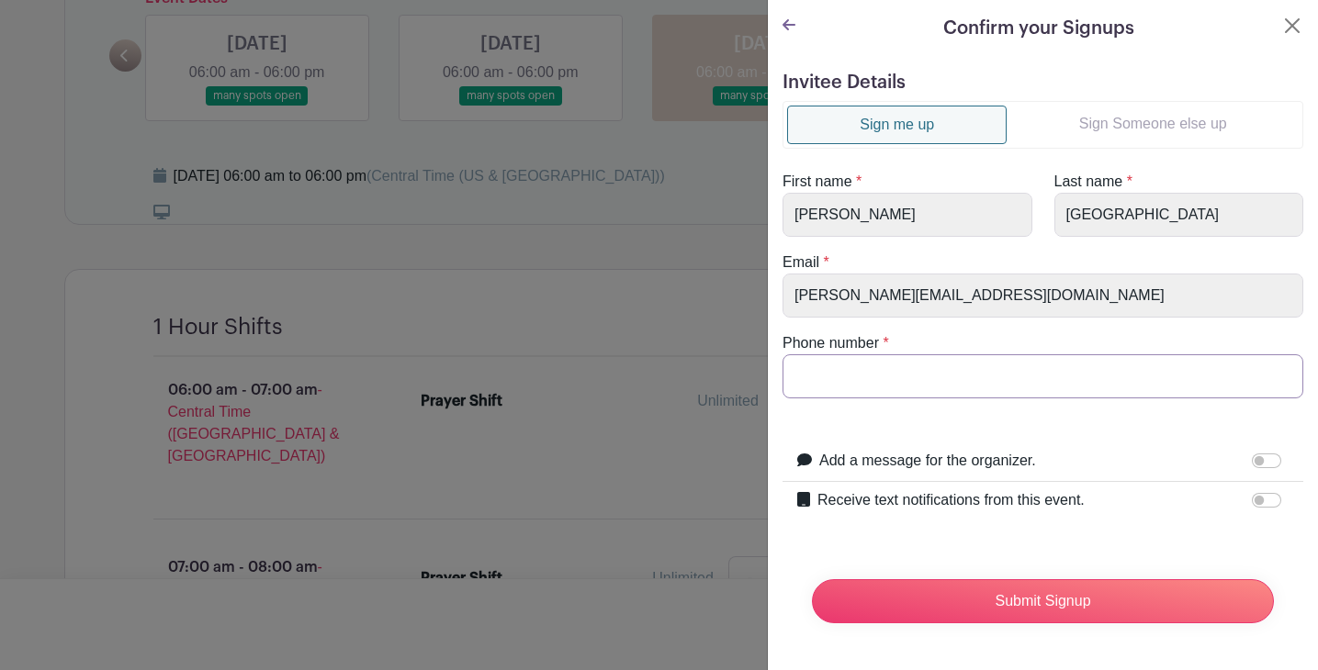
click at [1010, 376] on input "Phone number" at bounding box center [1042, 376] width 521 height 44
type input "2176"
type input "2176492804"
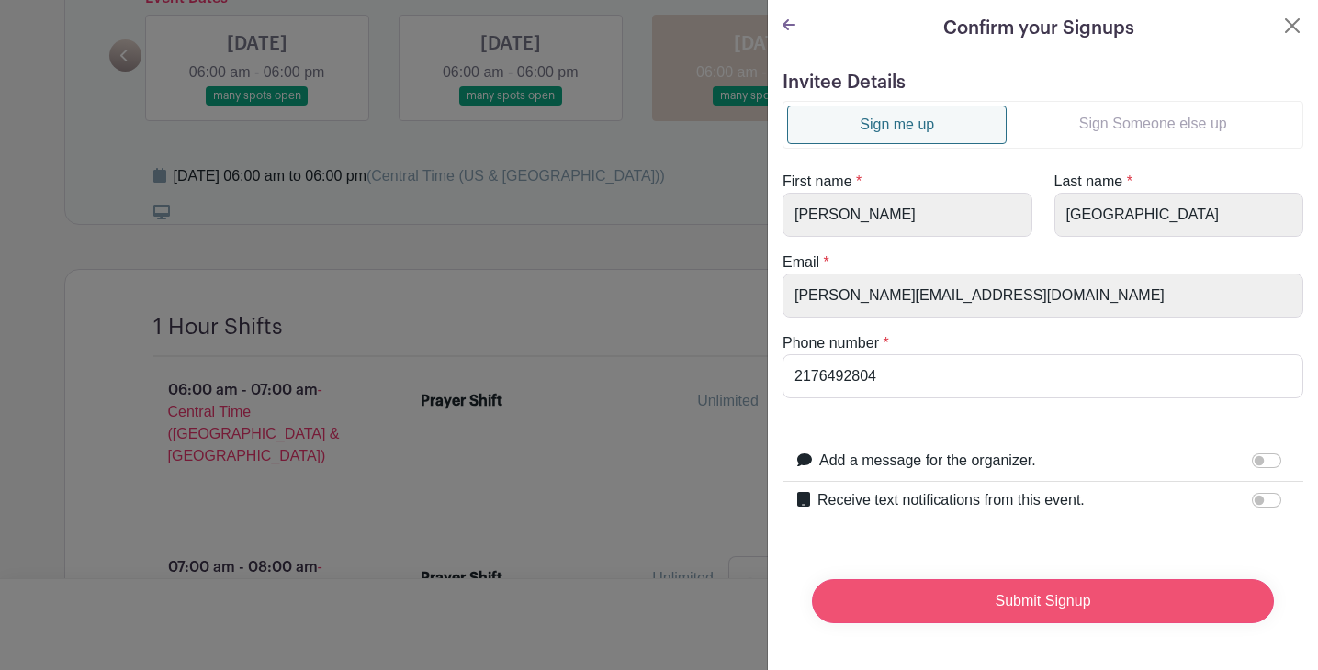
click at [944, 594] on input "Submit Signup" at bounding box center [1043, 601] width 462 height 44
